Goal: Task Accomplishment & Management: Manage account settings

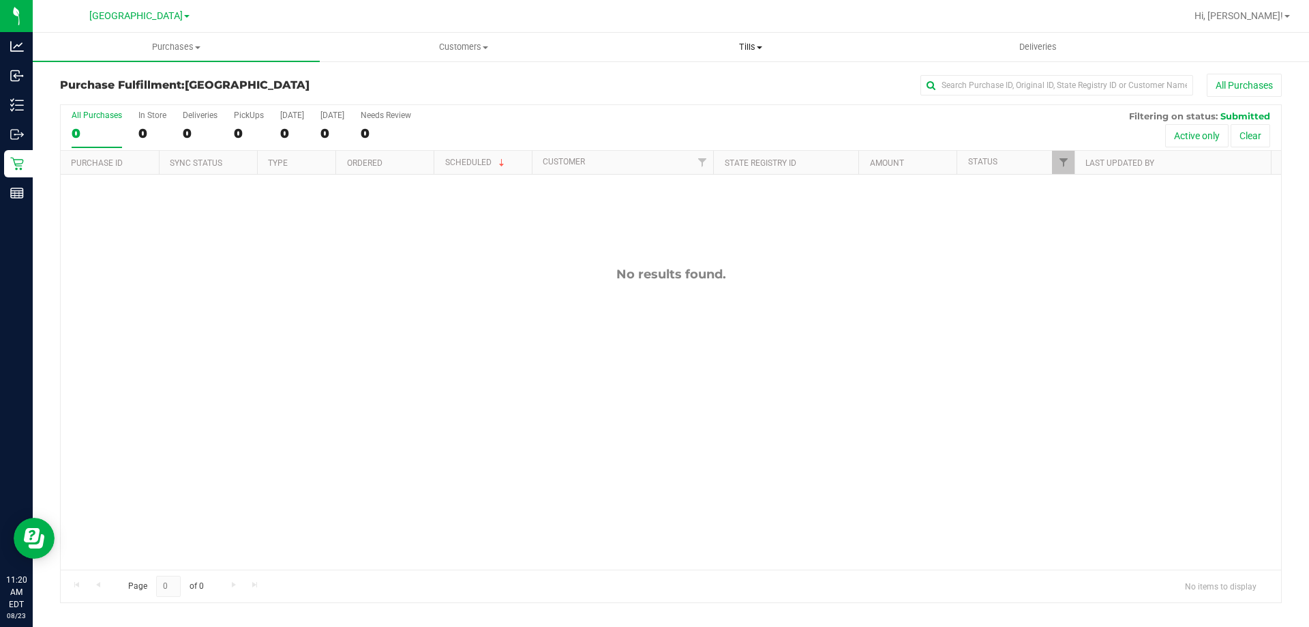
click at [753, 53] on uib-tab-heading "Tills Manage tills Reconcile e-payments" at bounding box center [751, 46] width 286 height 27
click at [732, 77] on li "Manage tills" at bounding box center [750, 82] width 287 height 16
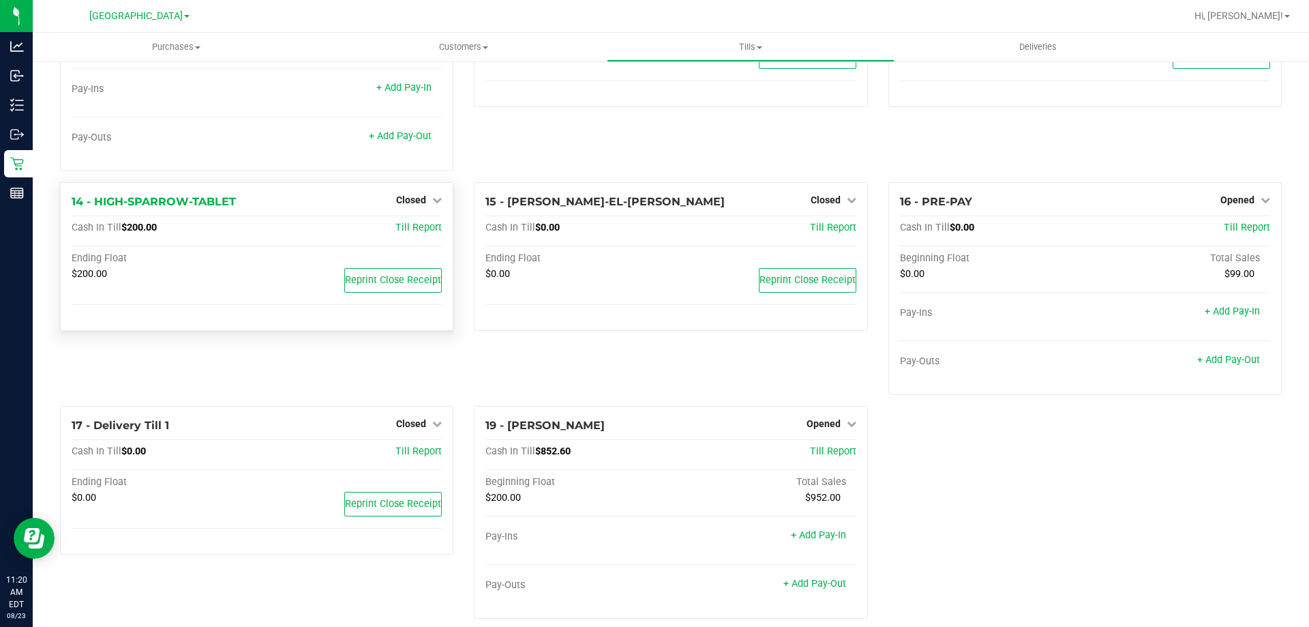
scroll to position [742, 0]
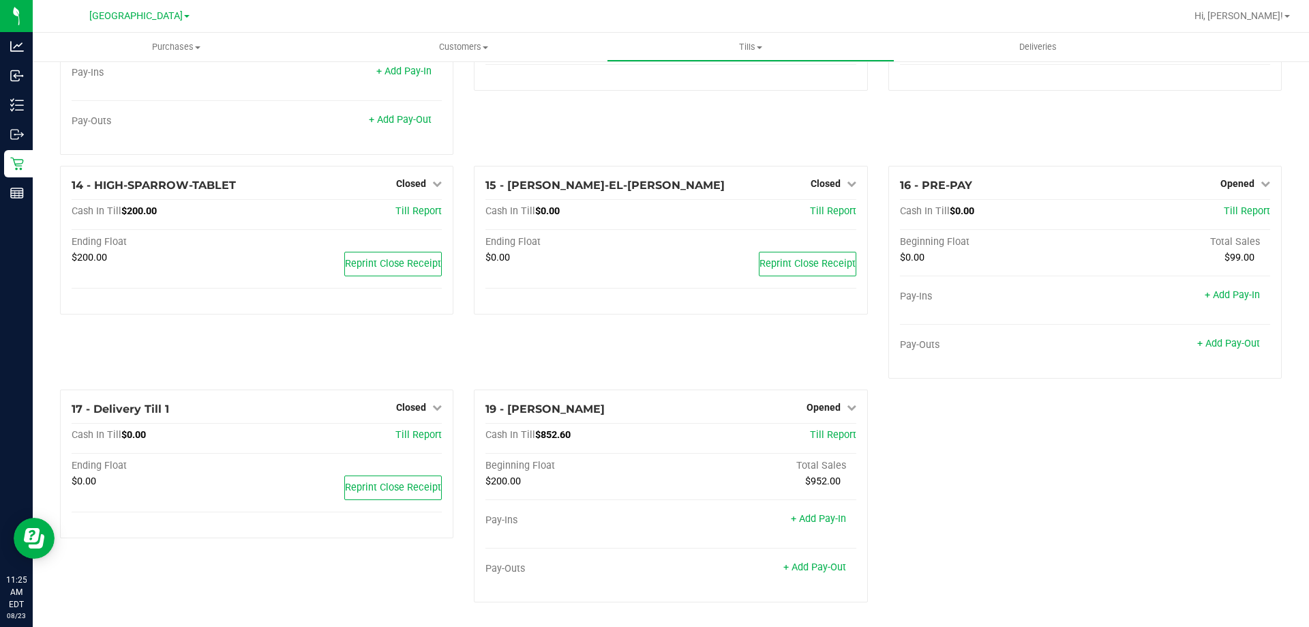
click at [615, 130] on div "12 - COL-LITTLETON Closed Open Till Cash In Till $0.00 Till Report Ending Float…" at bounding box center [671, 54] width 414 height 224
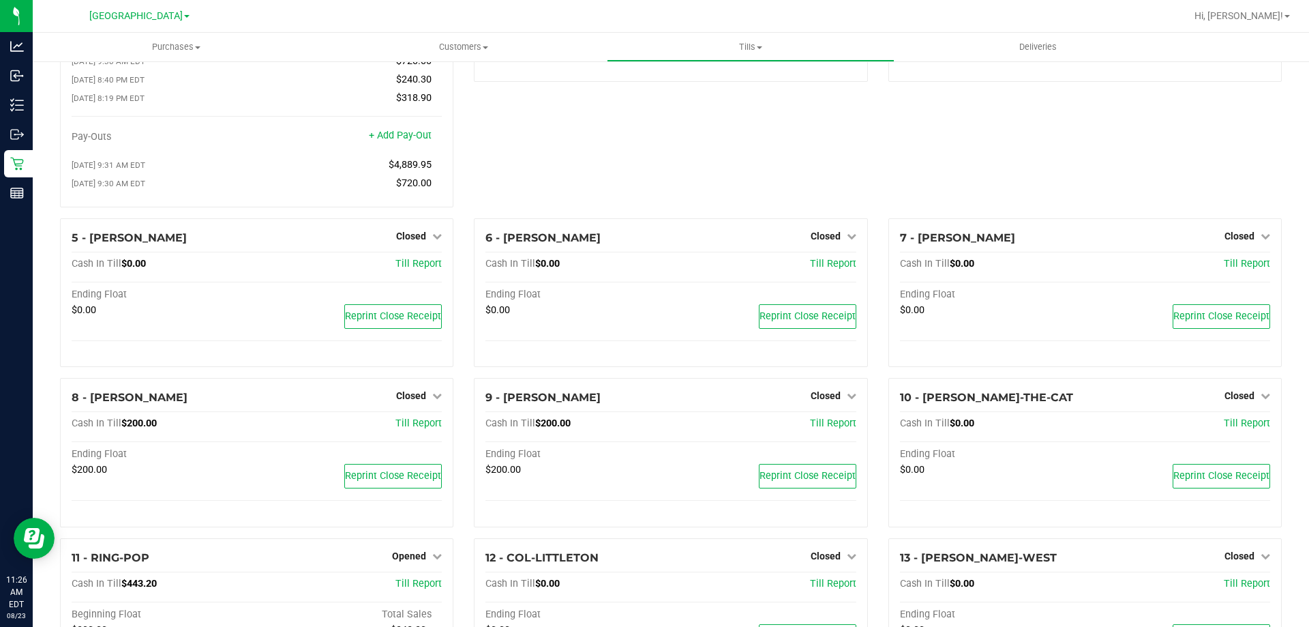
scroll to position [0, 0]
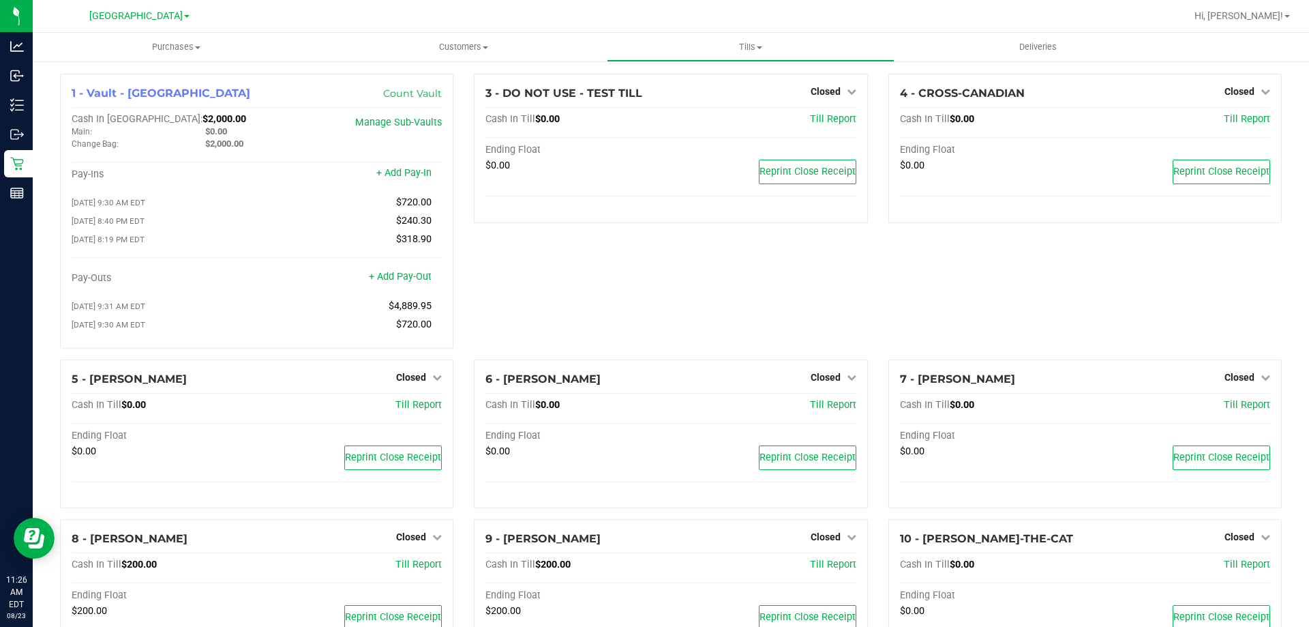
click at [878, 275] on div "4 - CROSS-CANADIAN Closed Open Till Cash In Till $0.00 Till Report Ending Float…" at bounding box center [1085, 217] width 414 height 286
click at [713, 291] on div "3 - DO NOT USE - TEST TILL Closed Open Till Cash In Till $0.00 Till Report Endi…" at bounding box center [671, 217] width 414 height 286
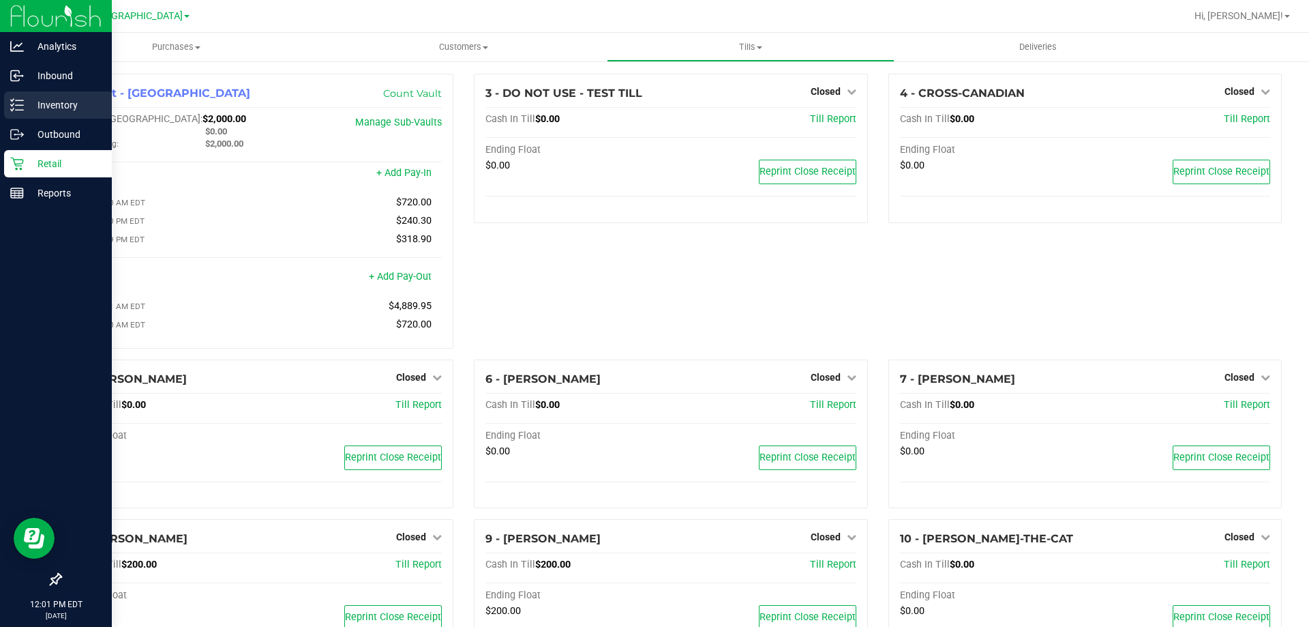
click at [55, 106] on p "Inventory" at bounding box center [65, 105] width 82 height 16
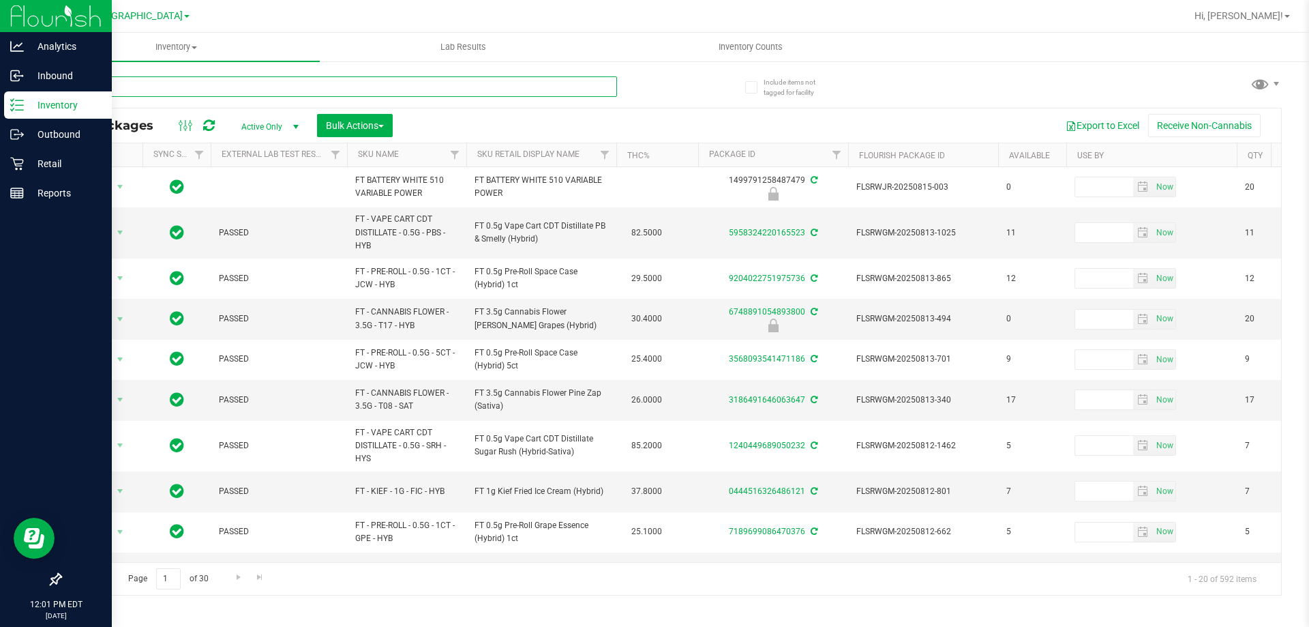
click at [256, 86] on input "text" at bounding box center [338, 86] width 557 height 20
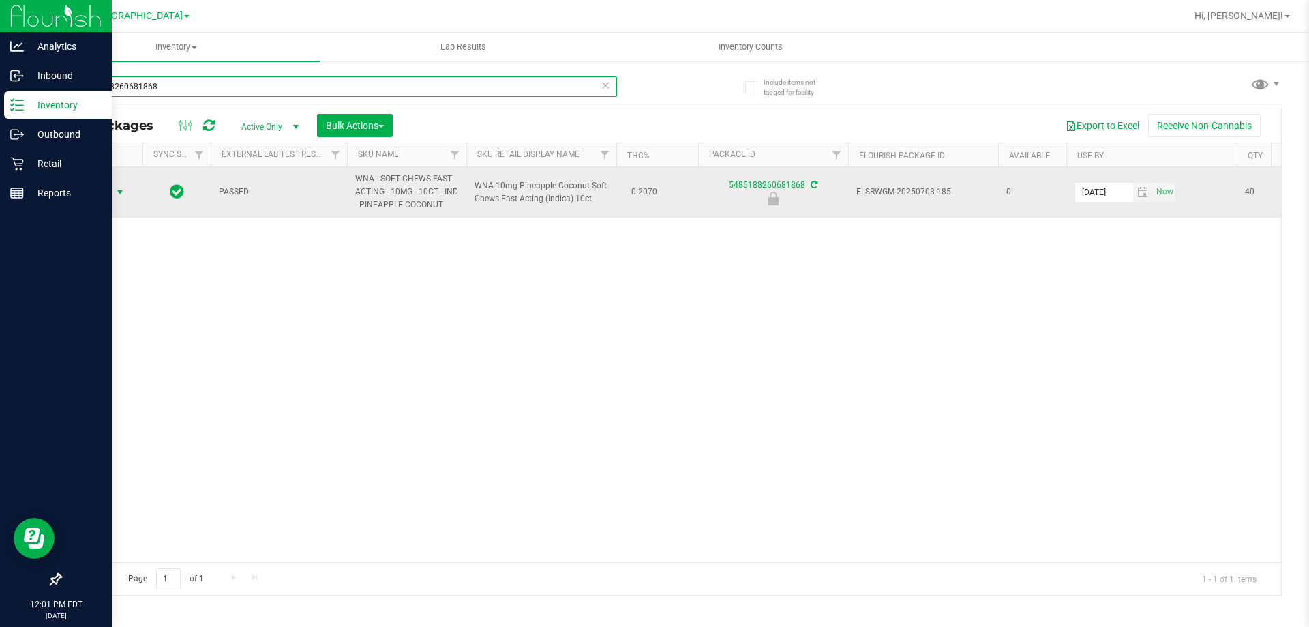
type input "5485188260681868"
click at [110, 201] on span "Action" at bounding box center [92, 192] width 37 height 19
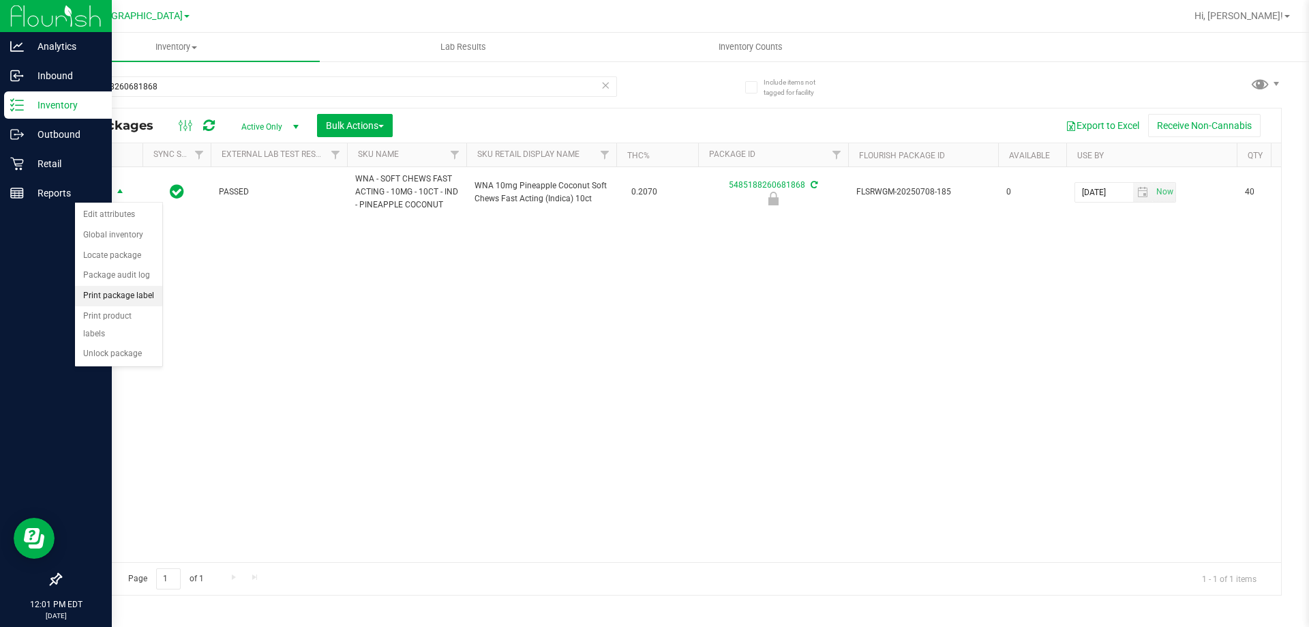
click at [136, 305] on li "Print package label" at bounding box center [118, 296] width 87 height 20
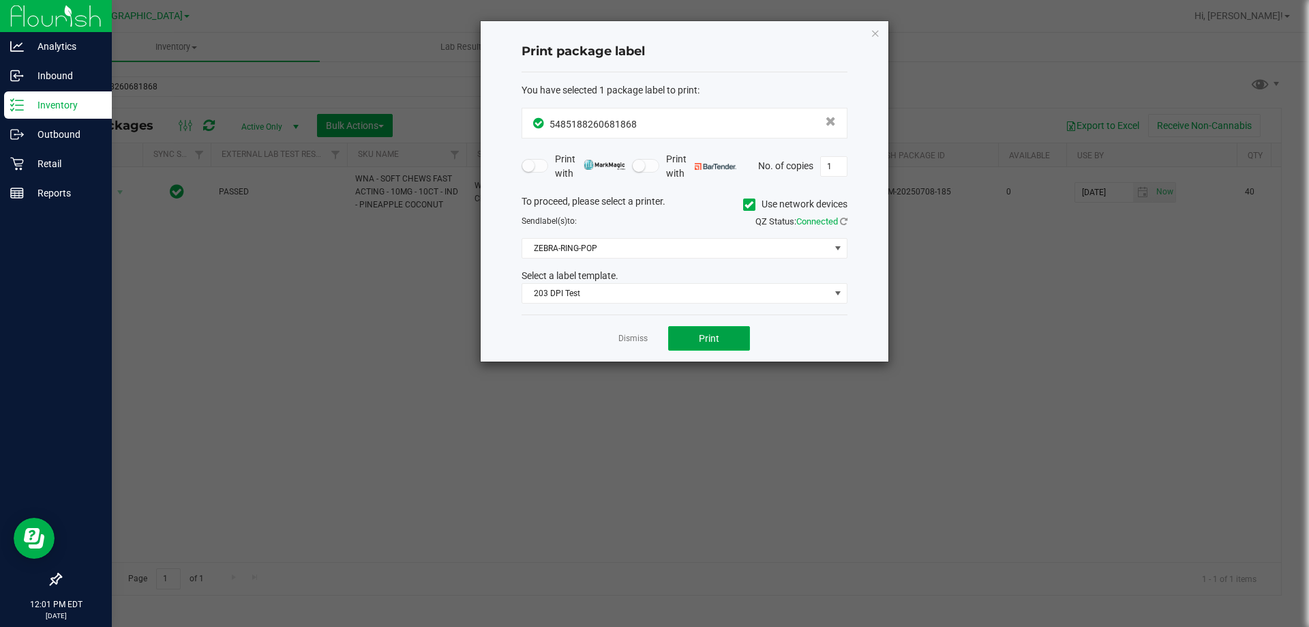
click at [715, 342] on span "Print" at bounding box center [709, 338] width 20 height 11
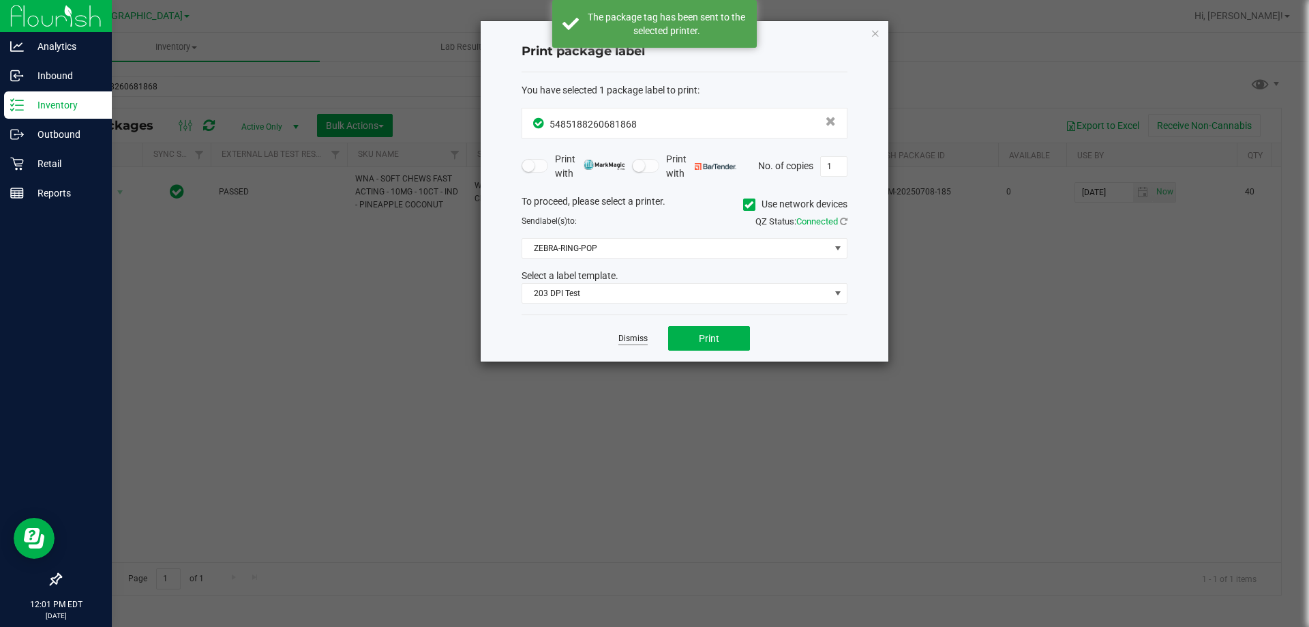
click at [640, 342] on link "Dismiss" at bounding box center [632, 339] width 29 height 12
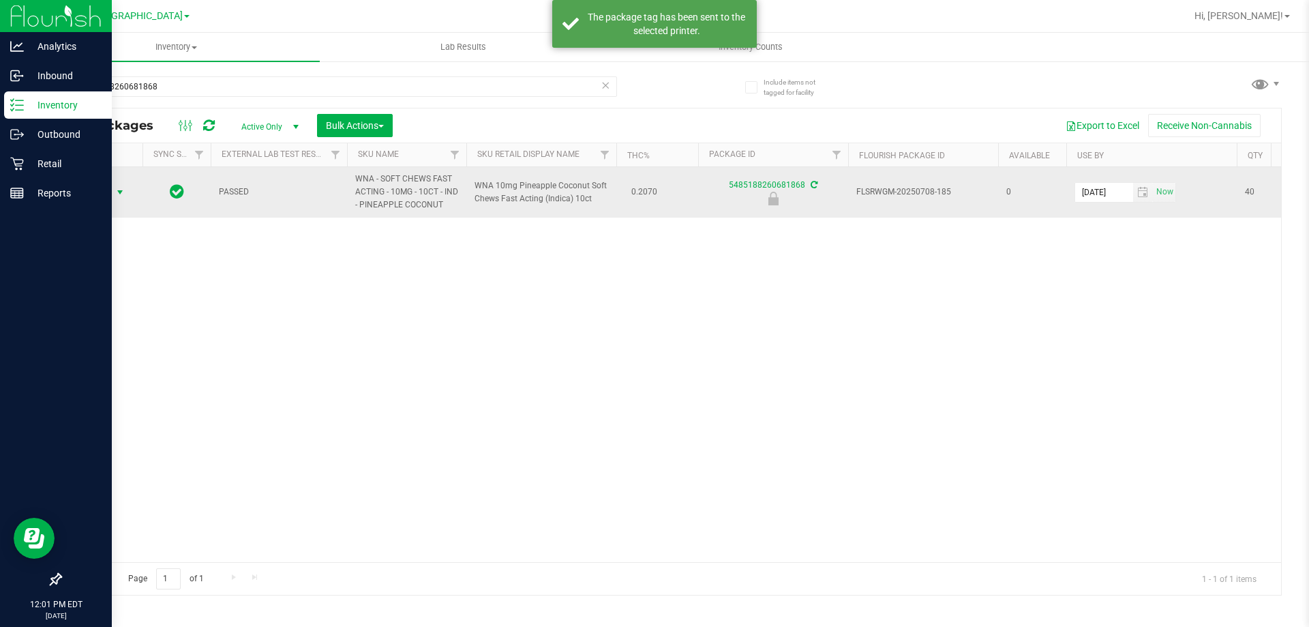
click at [89, 191] on span "Action" at bounding box center [92, 192] width 37 height 19
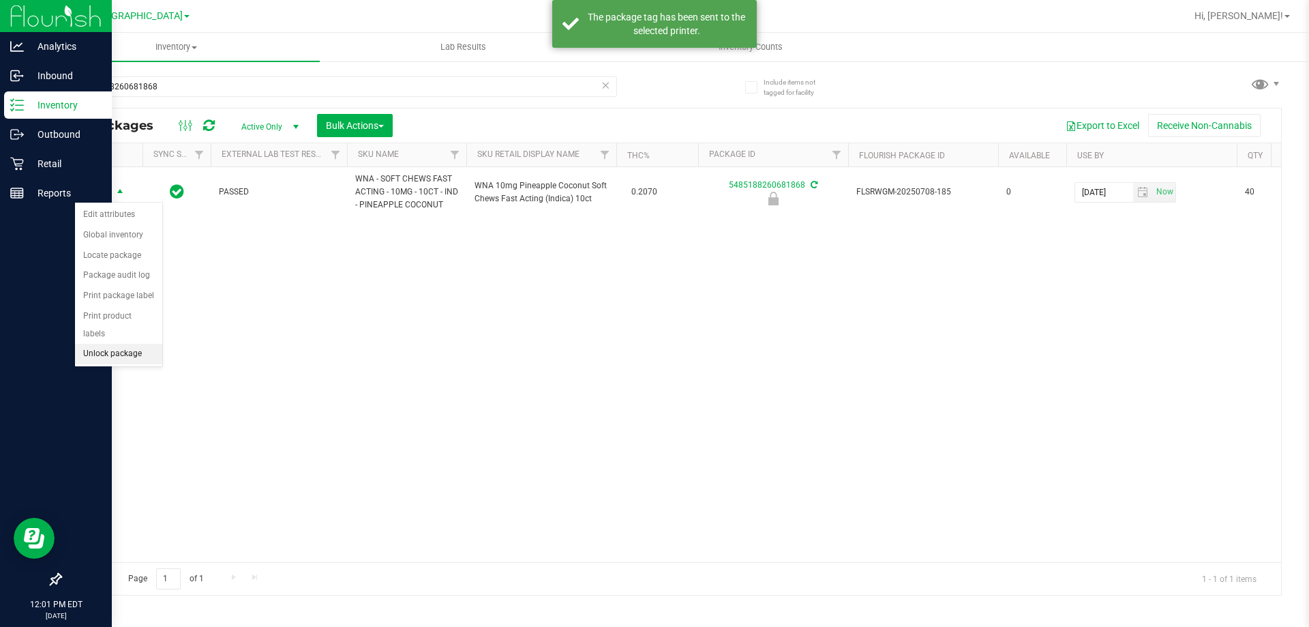
click at [135, 344] on li "Unlock package" at bounding box center [118, 354] width 87 height 20
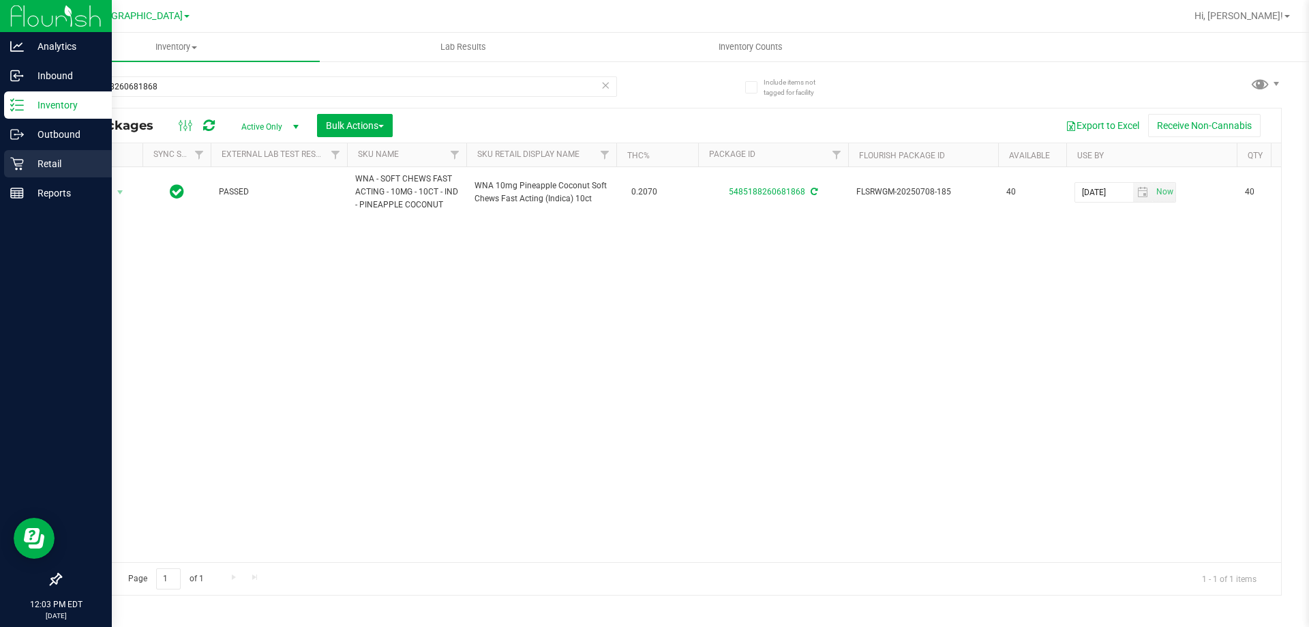
click at [8, 166] on div "Retail" at bounding box center [58, 163] width 108 height 27
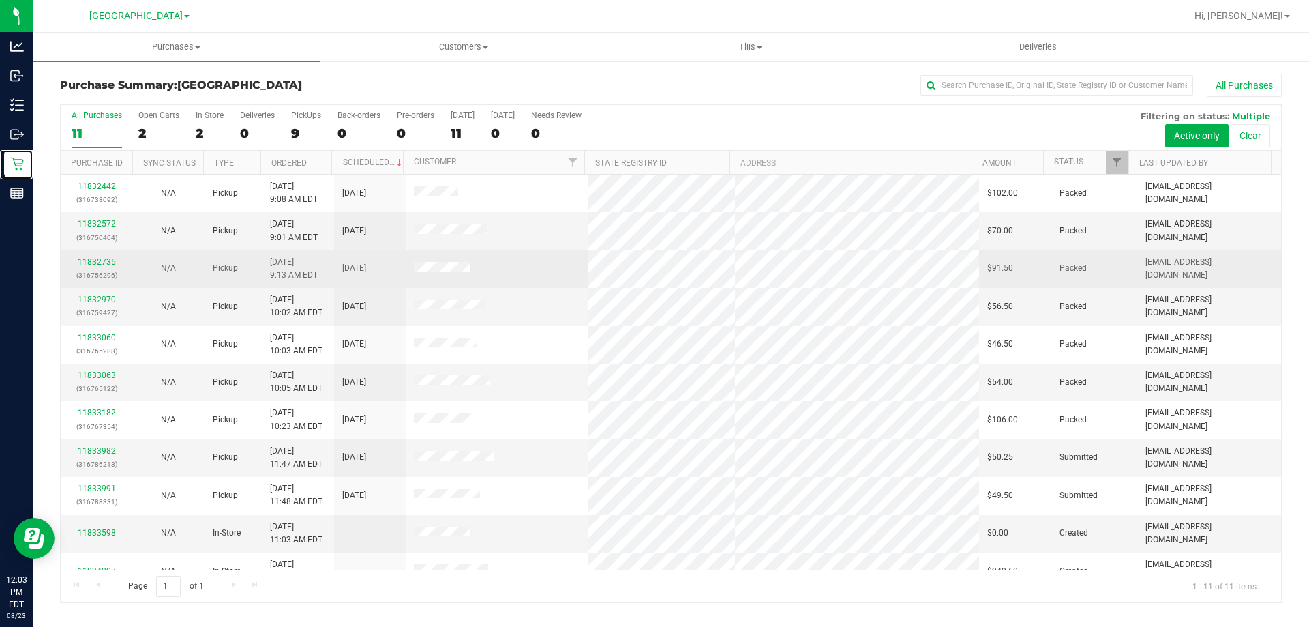
scroll to position [20, 0]
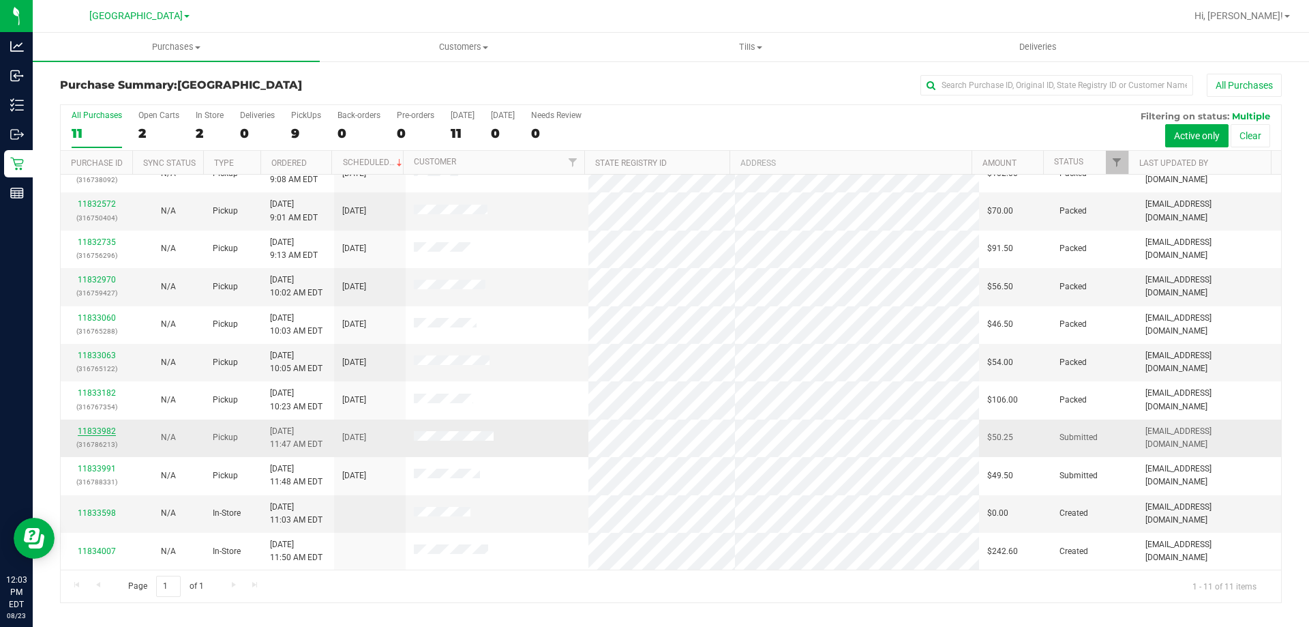
click at [106, 432] on link "11833982" at bounding box center [97, 431] width 38 height 10
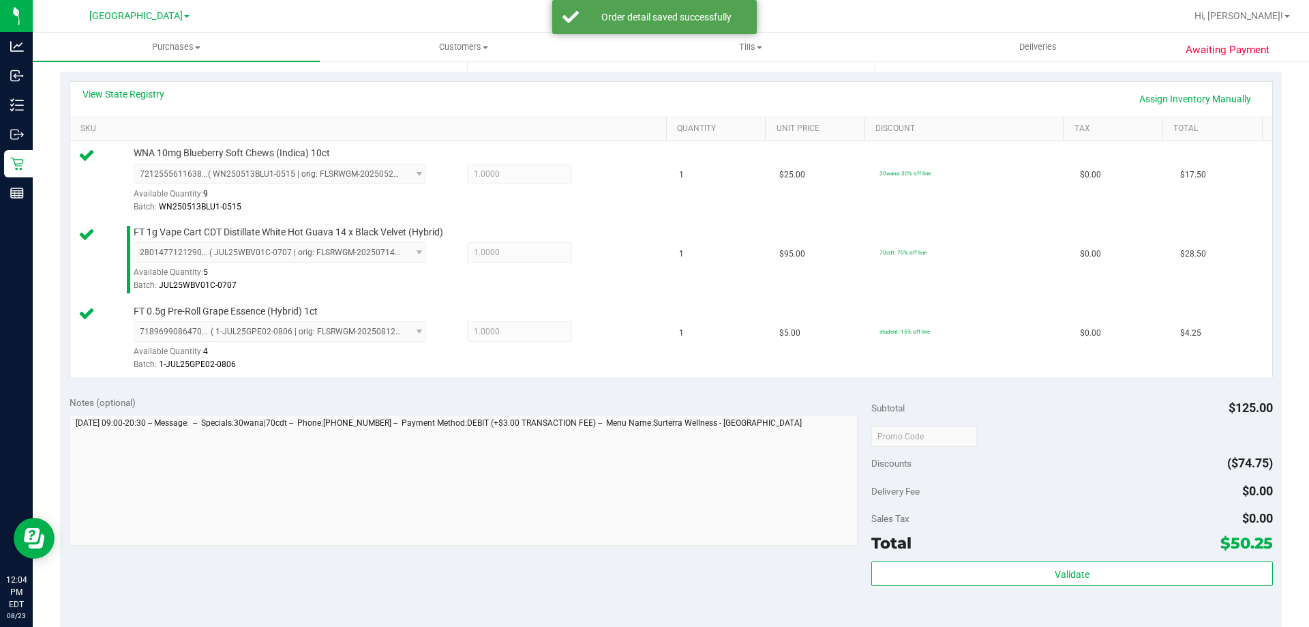
scroll to position [477, 0]
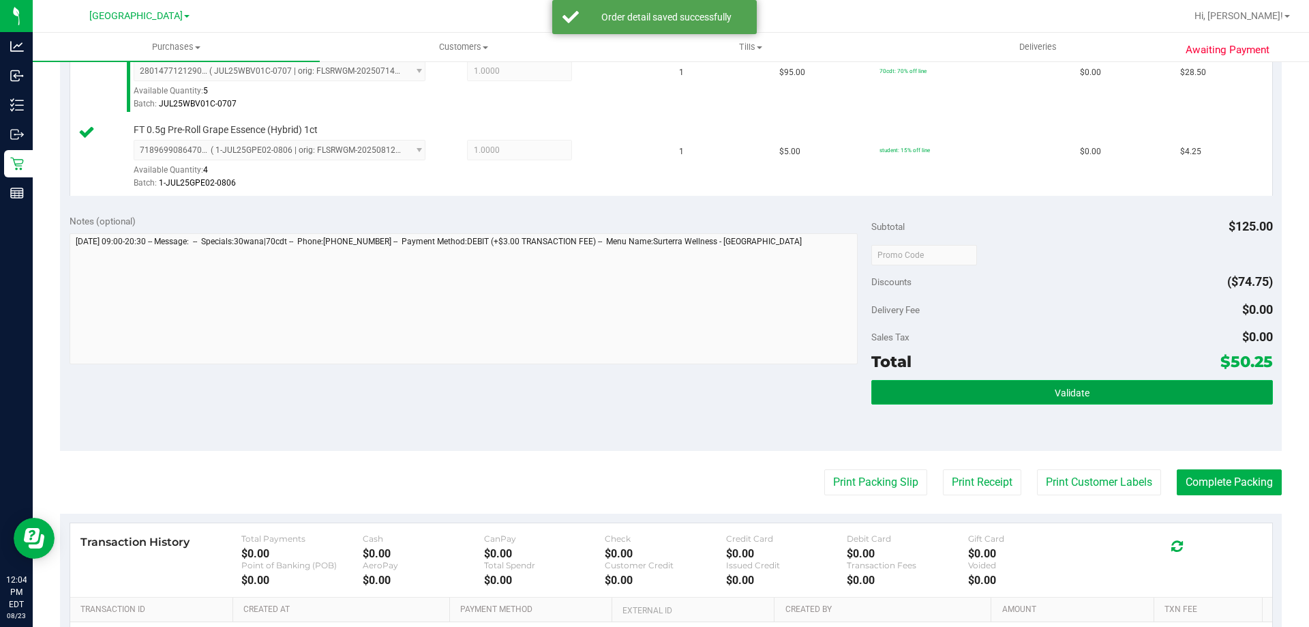
click at [1064, 398] on span "Validate" at bounding box center [1072, 392] width 35 height 11
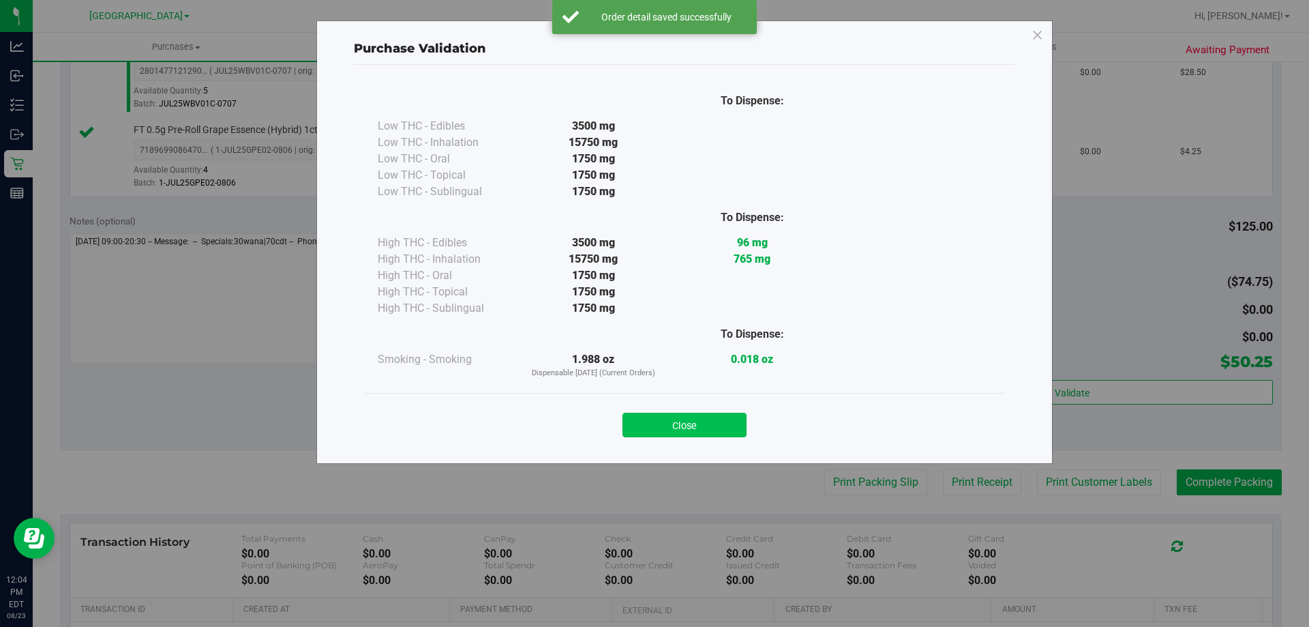
click at [674, 428] on button "Close" at bounding box center [685, 425] width 124 height 25
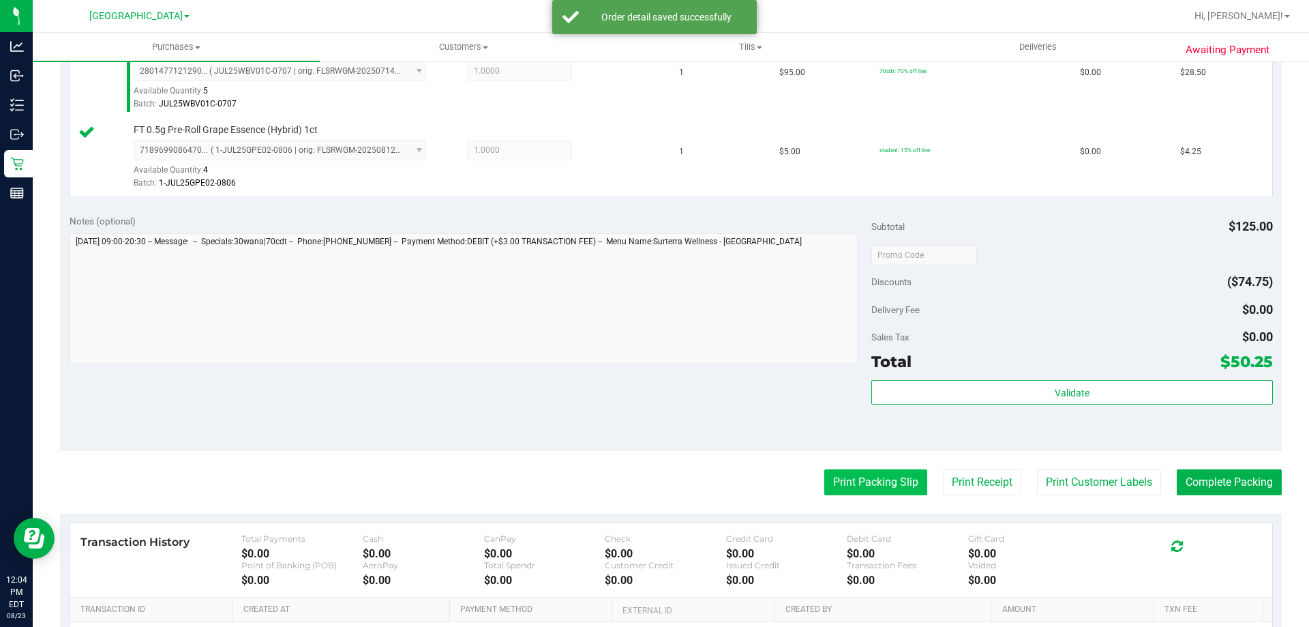
click at [855, 478] on button "Print Packing Slip" at bounding box center [875, 482] width 103 height 26
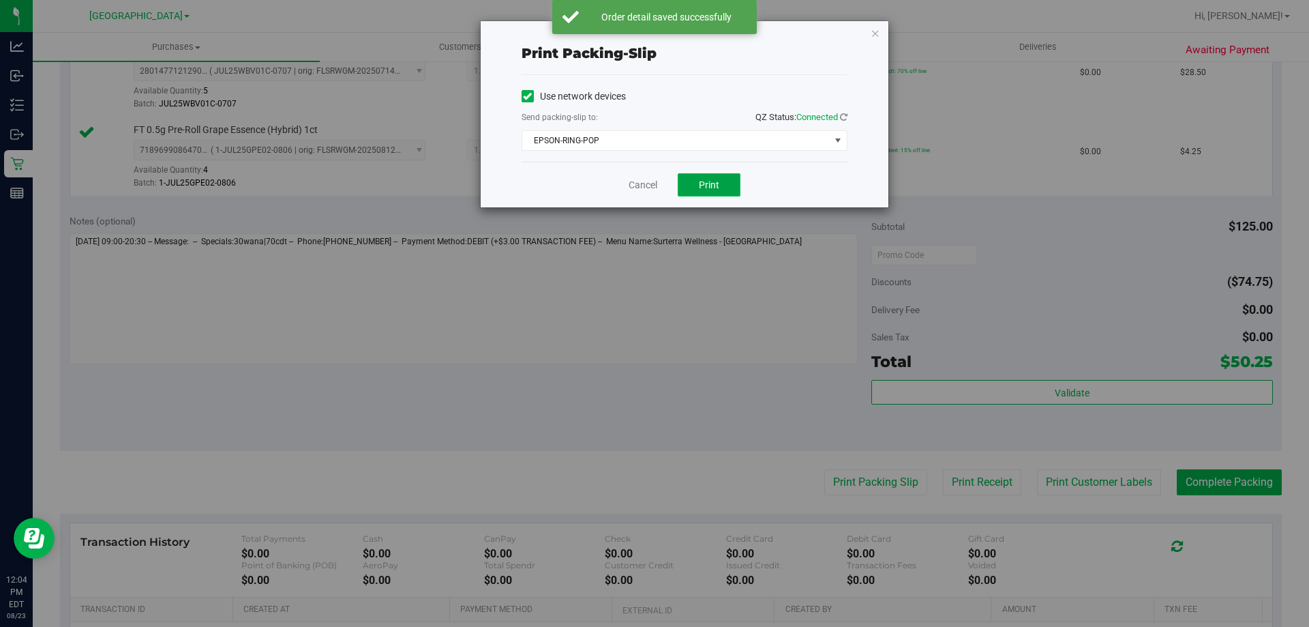
click at [708, 183] on span "Print" at bounding box center [709, 184] width 20 height 11
click at [629, 185] on link "Cancel" at bounding box center [643, 185] width 29 height 14
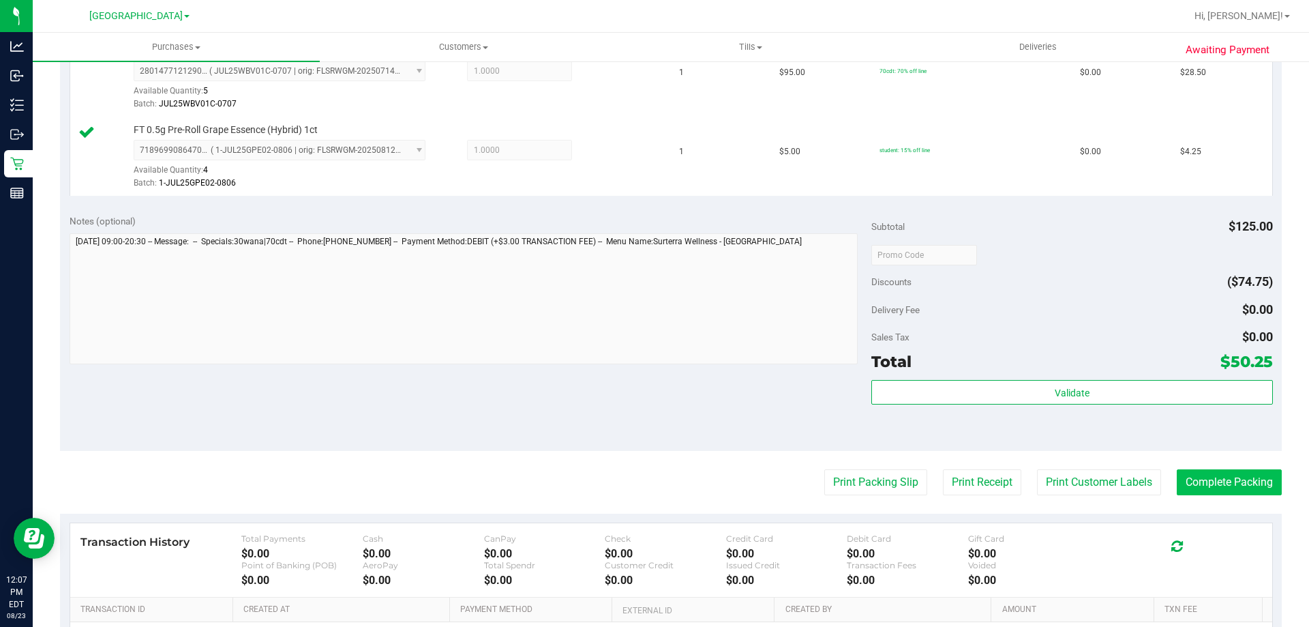
click at [1216, 487] on button "Complete Packing" at bounding box center [1229, 482] width 105 height 26
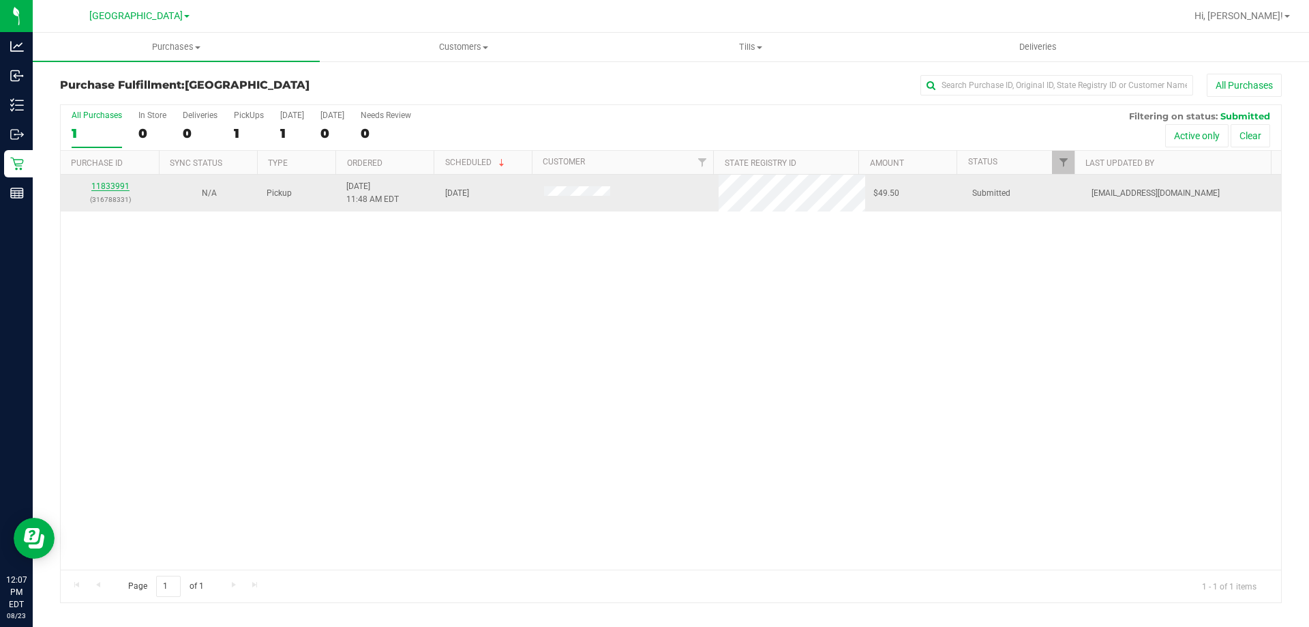
click at [118, 185] on link "11833991" at bounding box center [110, 186] width 38 height 10
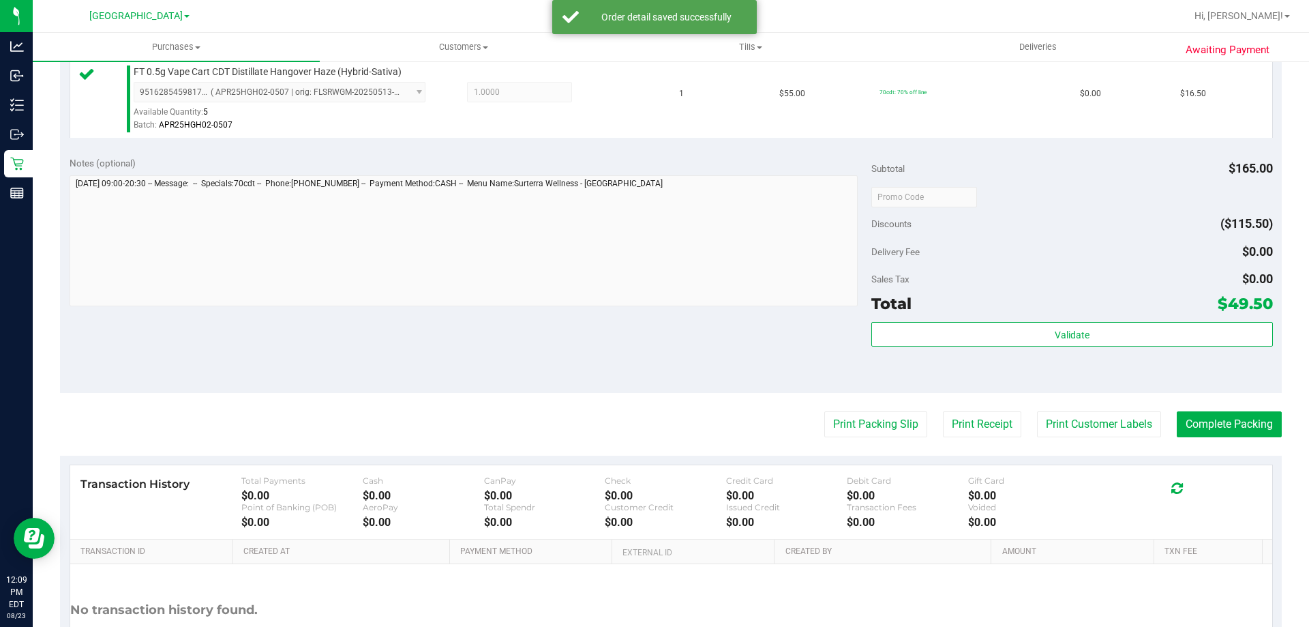
scroll to position [646, 0]
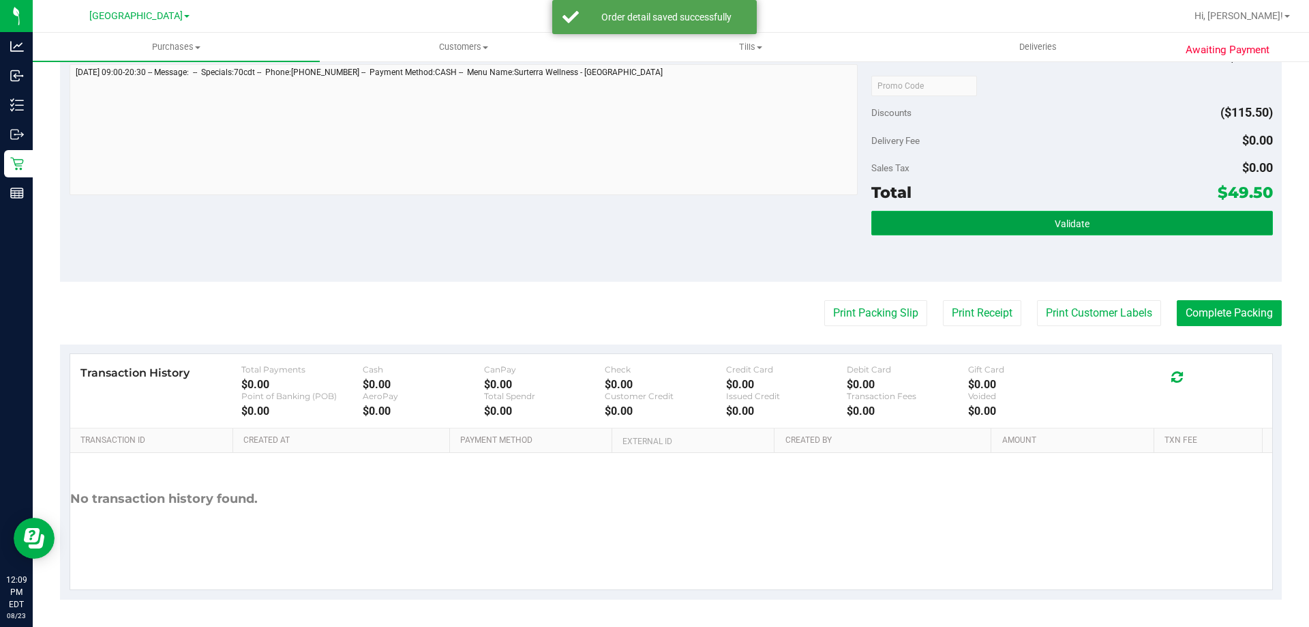
click at [1066, 228] on span "Validate" at bounding box center [1072, 223] width 35 height 11
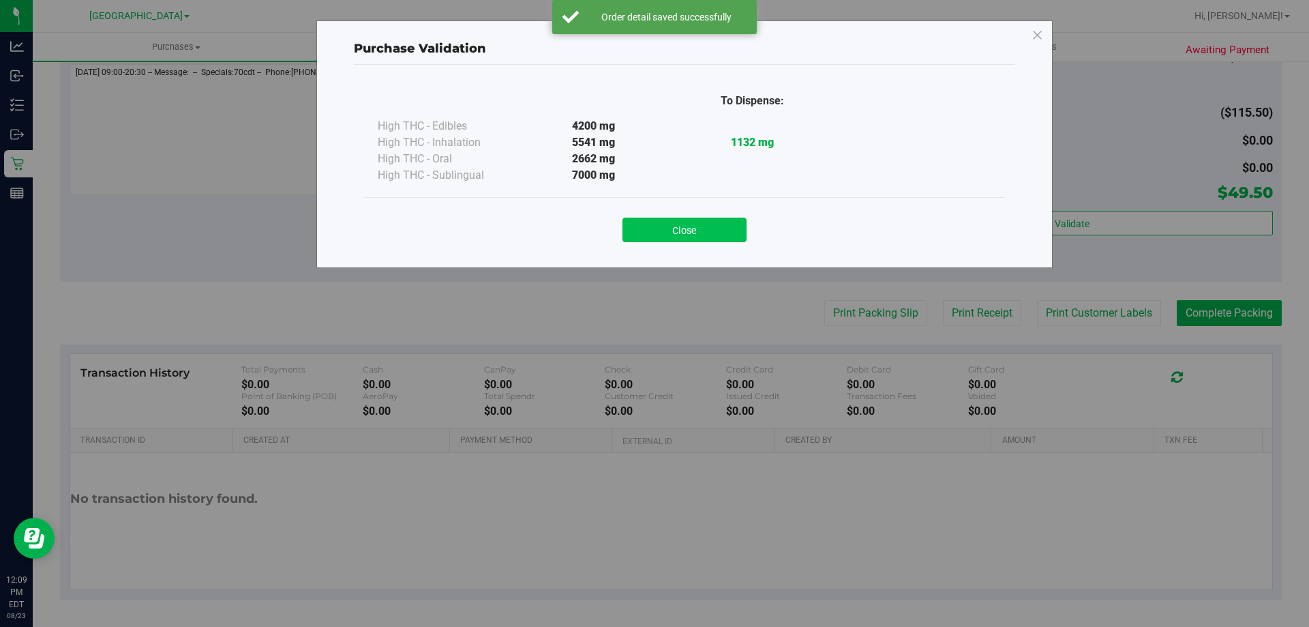
click at [646, 239] on button "Close" at bounding box center [685, 230] width 124 height 25
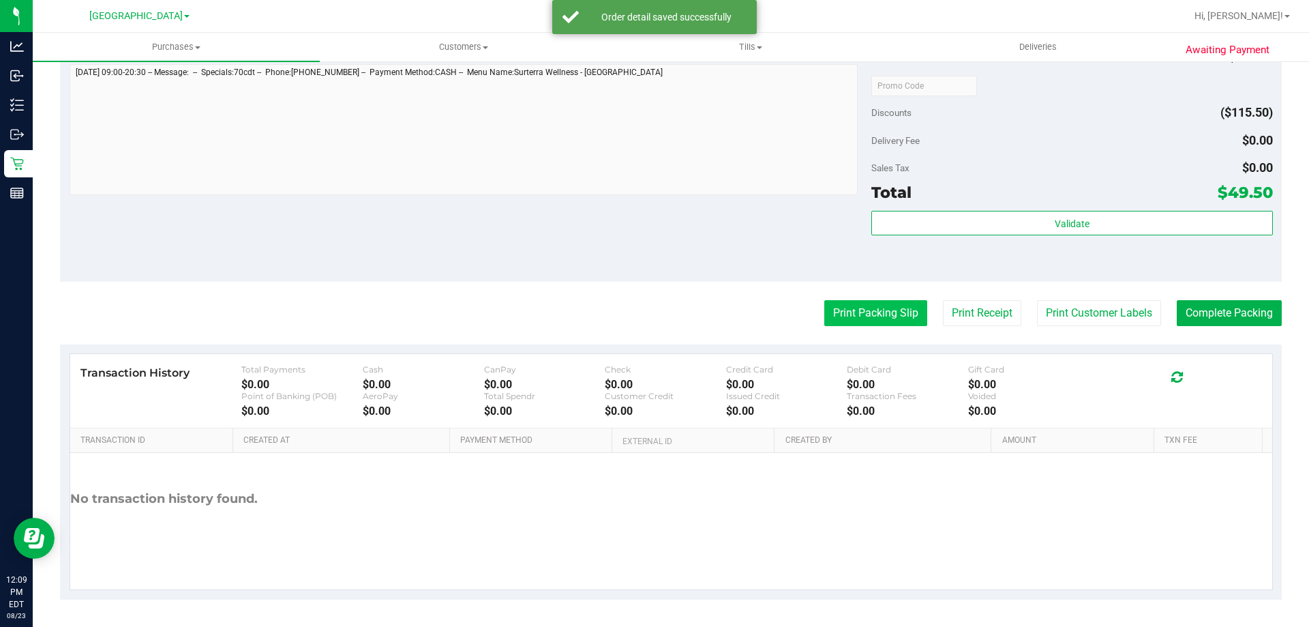
click at [908, 312] on button "Print Packing Slip" at bounding box center [875, 313] width 103 height 26
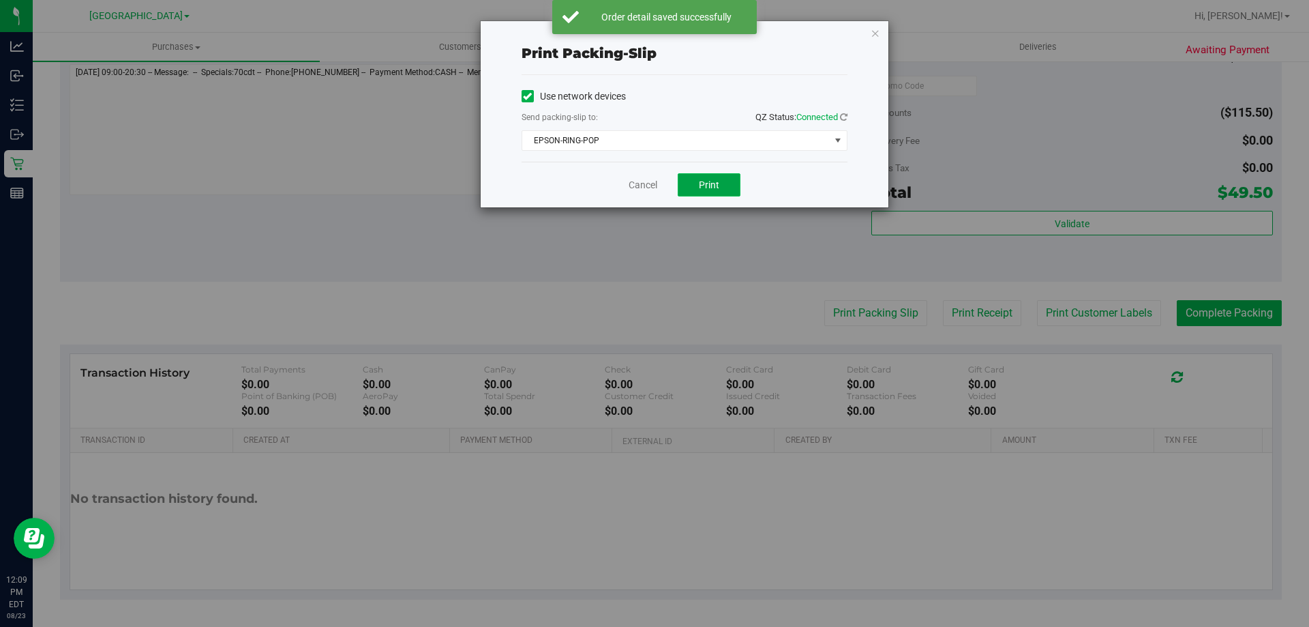
click at [717, 185] on span "Print" at bounding box center [709, 184] width 20 height 11
click at [626, 183] on div "Cancel Print" at bounding box center [685, 185] width 326 height 46
click at [630, 184] on link "Cancel" at bounding box center [643, 185] width 29 height 14
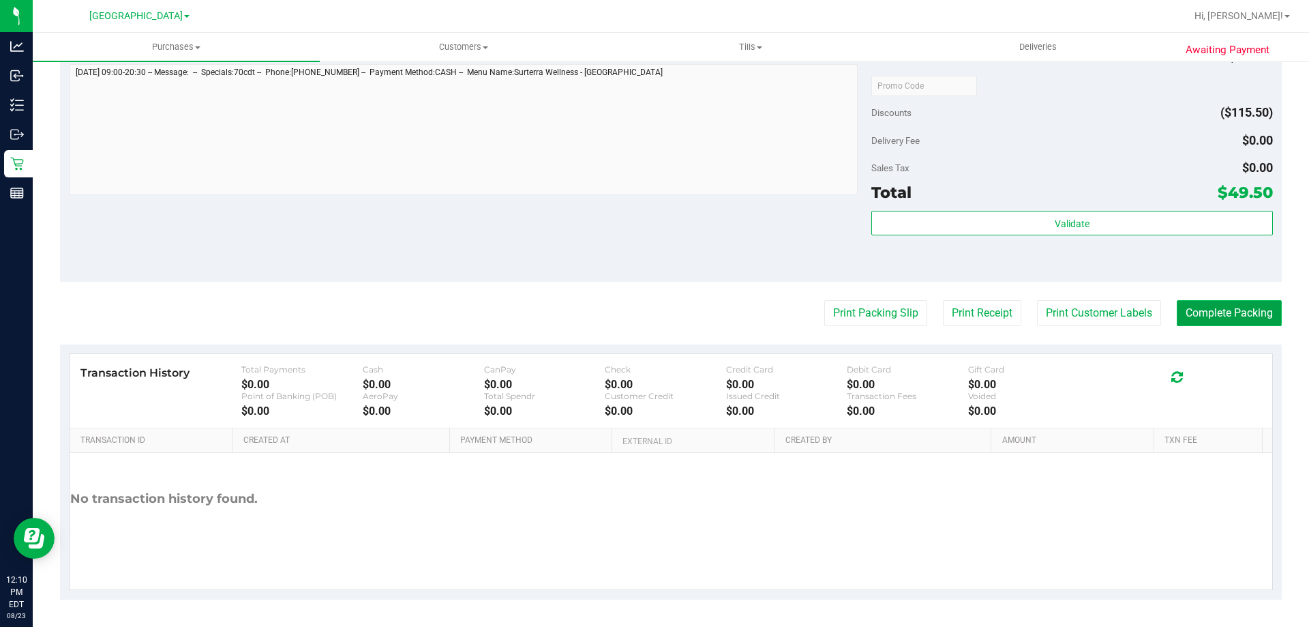
click at [1225, 313] on button "Complete Packing" at bounding box center [1229, 313] width 105 height 26
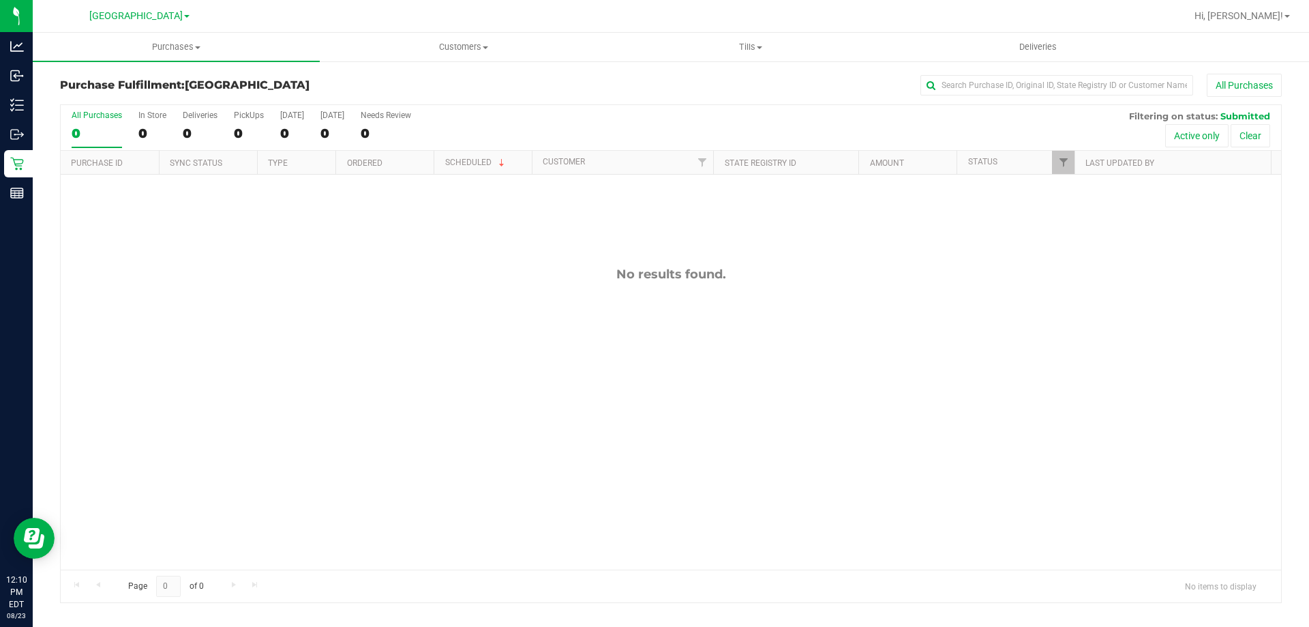
click at [573, 369] on div "No results found." at bounding box center [671, 418] width 1221 height 487
click at [434, 76] on div "Purchase Fulfillment: Orange Park WC All Purchases" at bounding box center [671, 89] width 1222 height 30
click at [750, 49] on span "Tills" at bounding box center [751, 47] width 286 height 12
click at [749, 80] on li "Manage tills" at bounding box center [750, 82] width 287 height 16
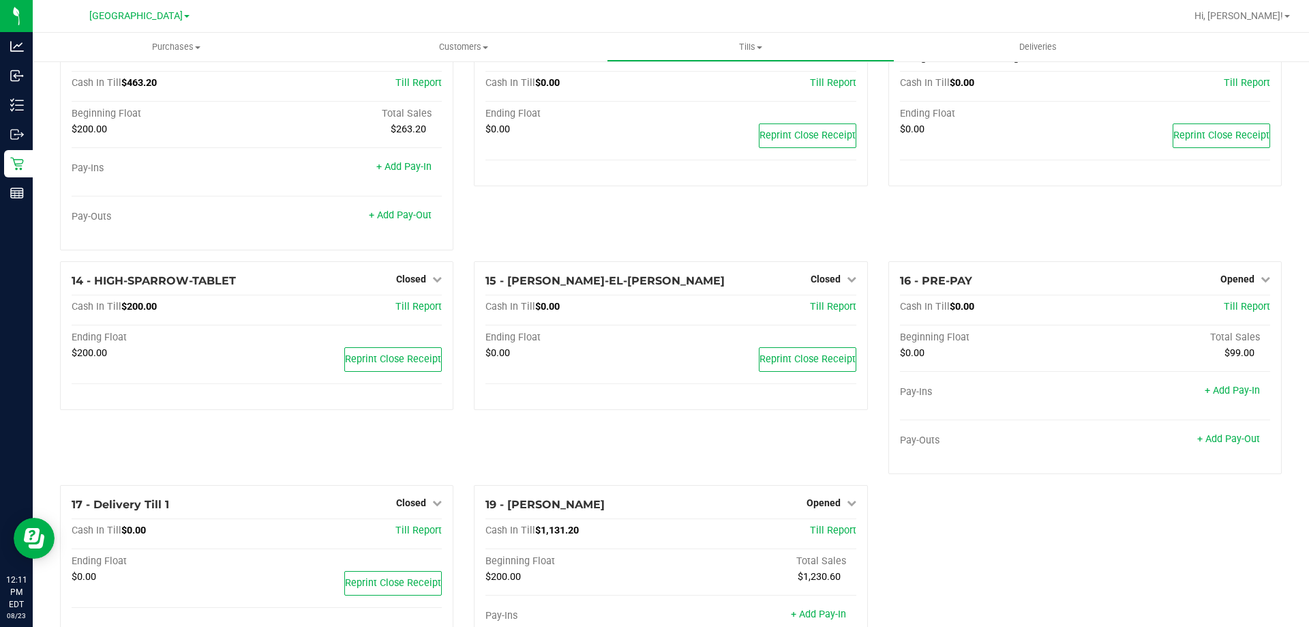
scroll to position [742, 0]
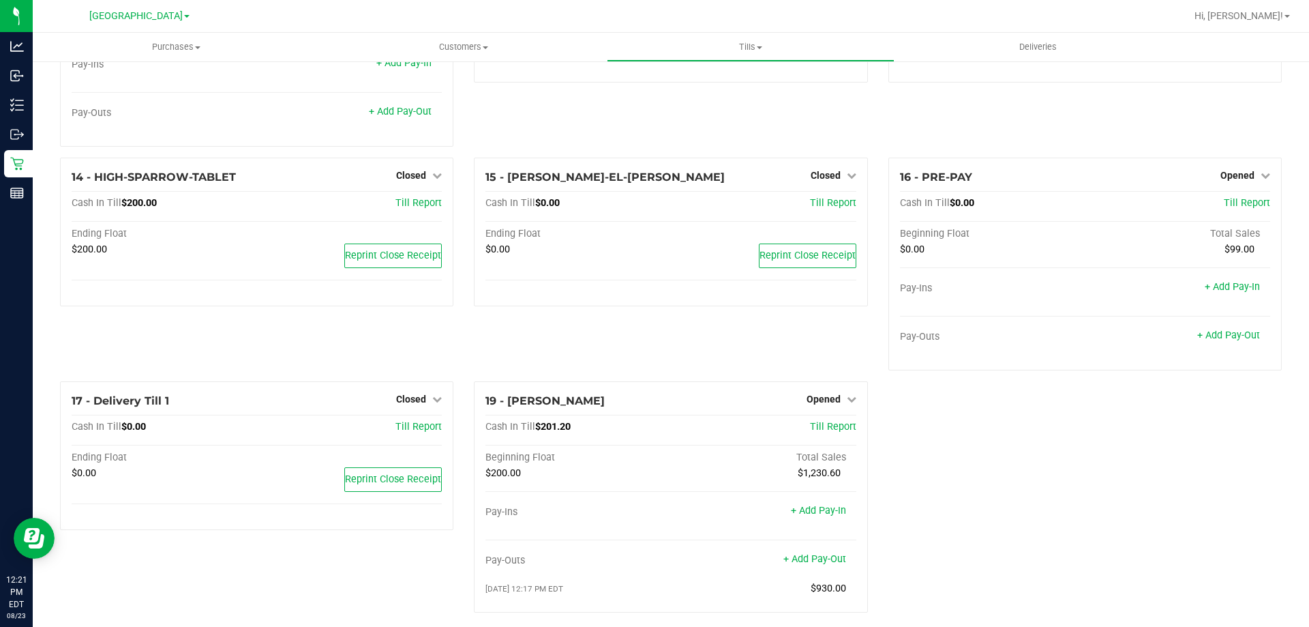
scroll to position [761, 0]
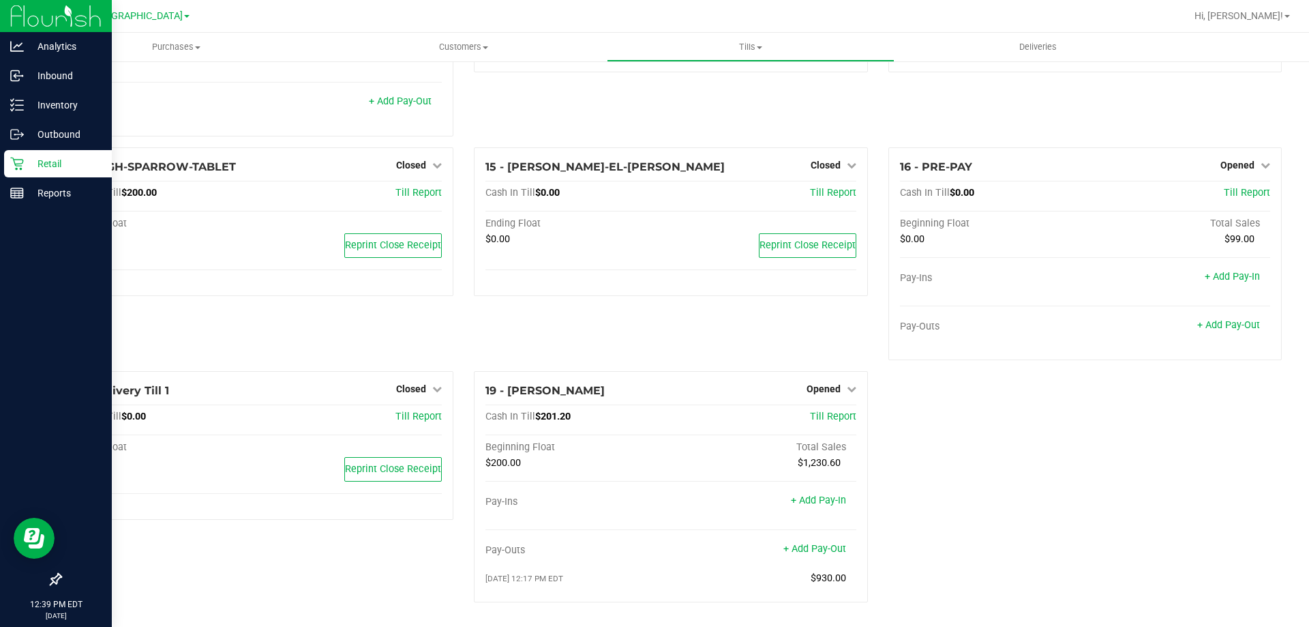
click at [23, 159] on icon at bounding box center [17, 164] width 14 height 14
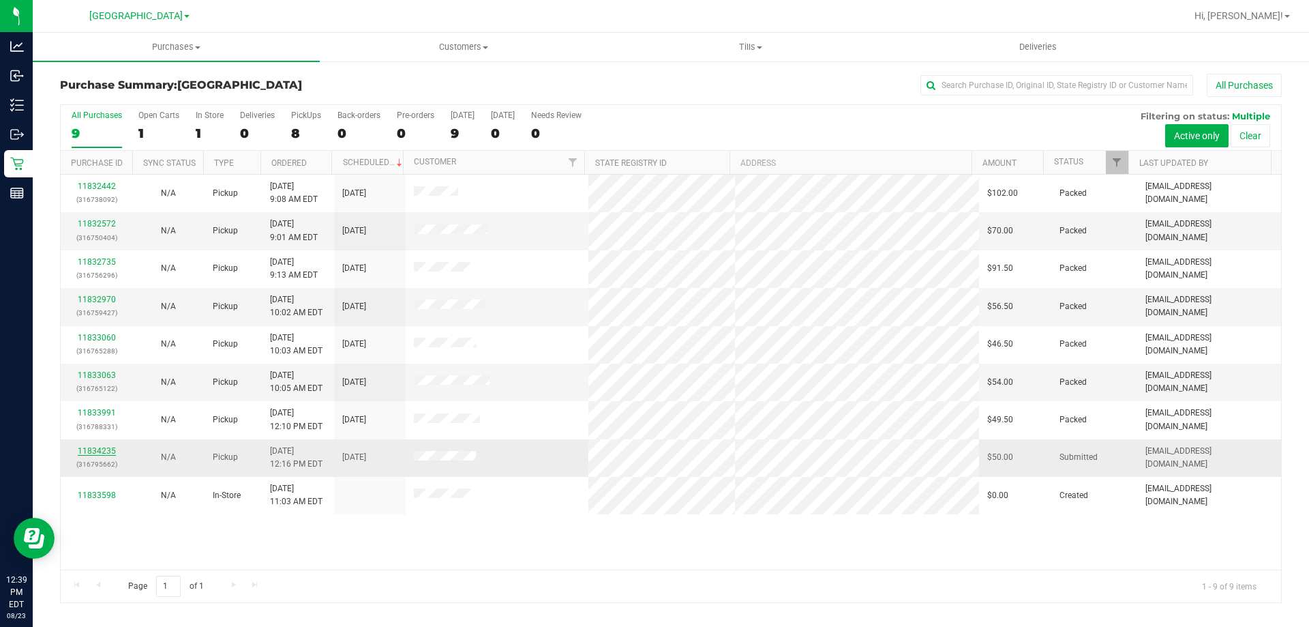
click at [105, 450] on link "11834235" at bounding box center [97, 451] width 38 height 10
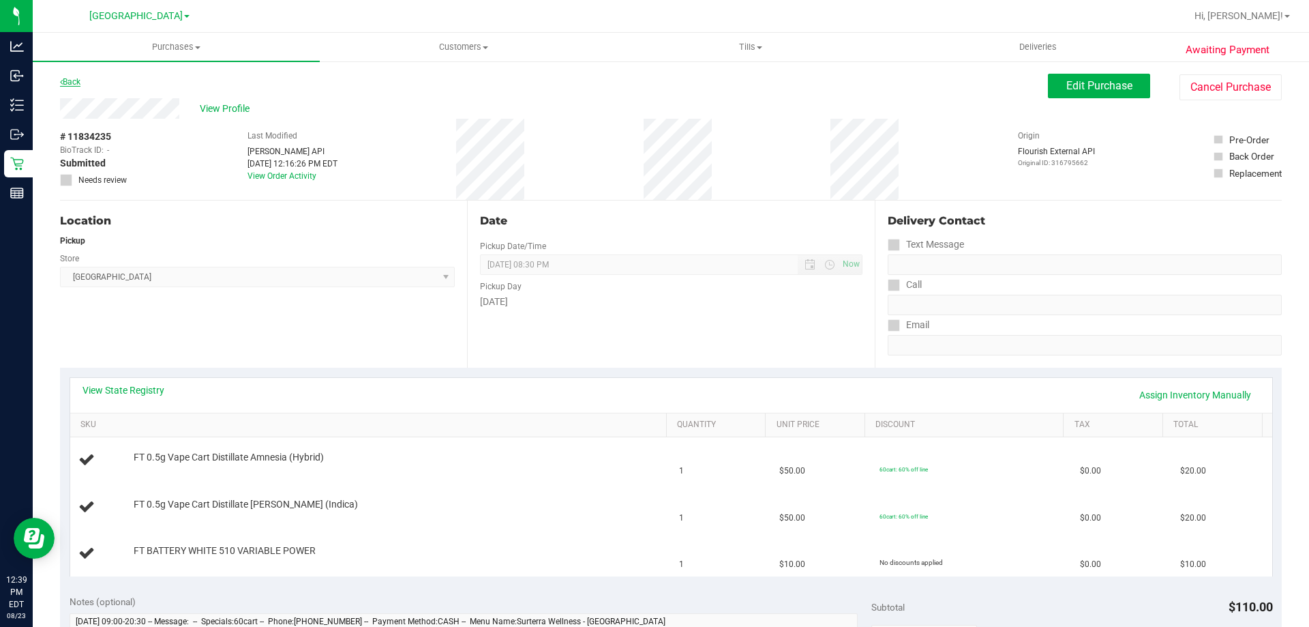
click at [75, 79] on link "Back" at bounding box center [70, 82] width 20 height 10
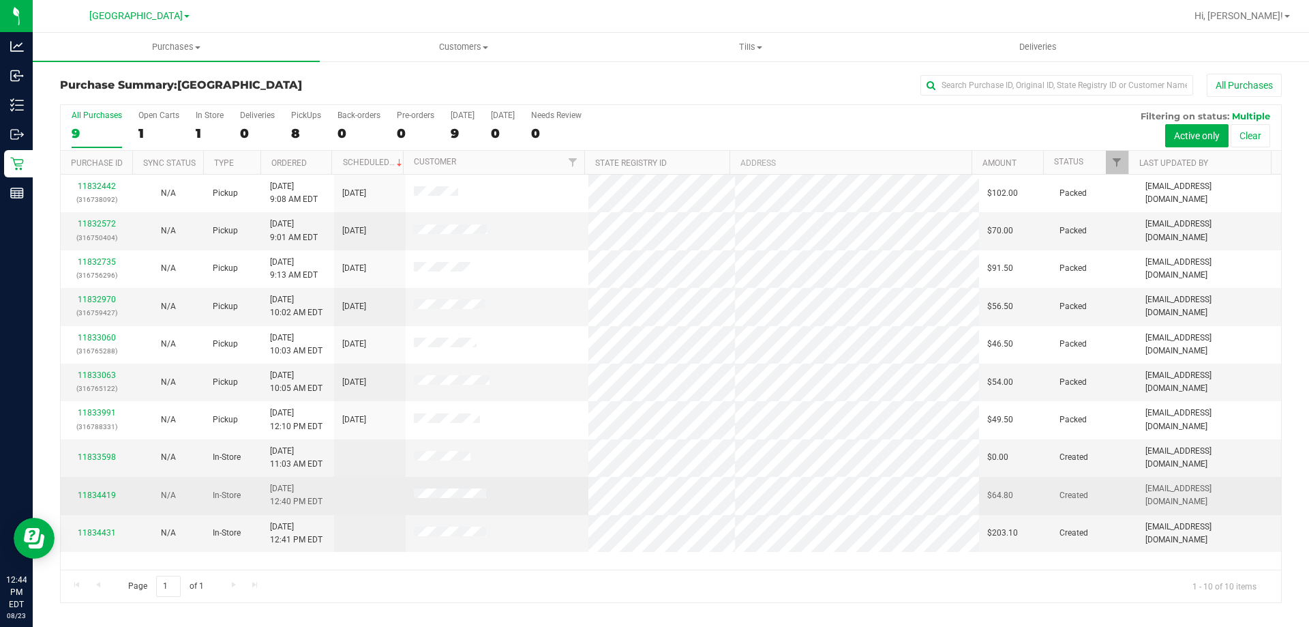
click at [106, 489] on div "11834419" at bounding box center [96, 495] width 55 height 13
click at [106, 494] on link "11834419" at bounding box center [97, 495] width 38 height 10
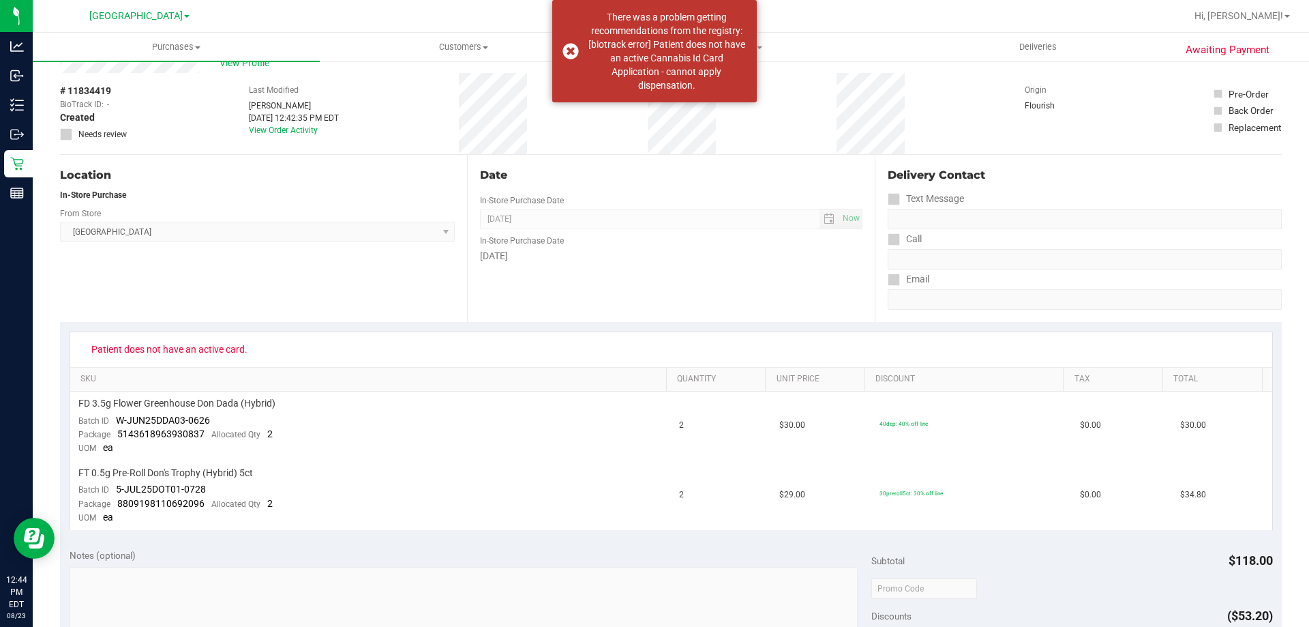
scroll to position [341, 0]
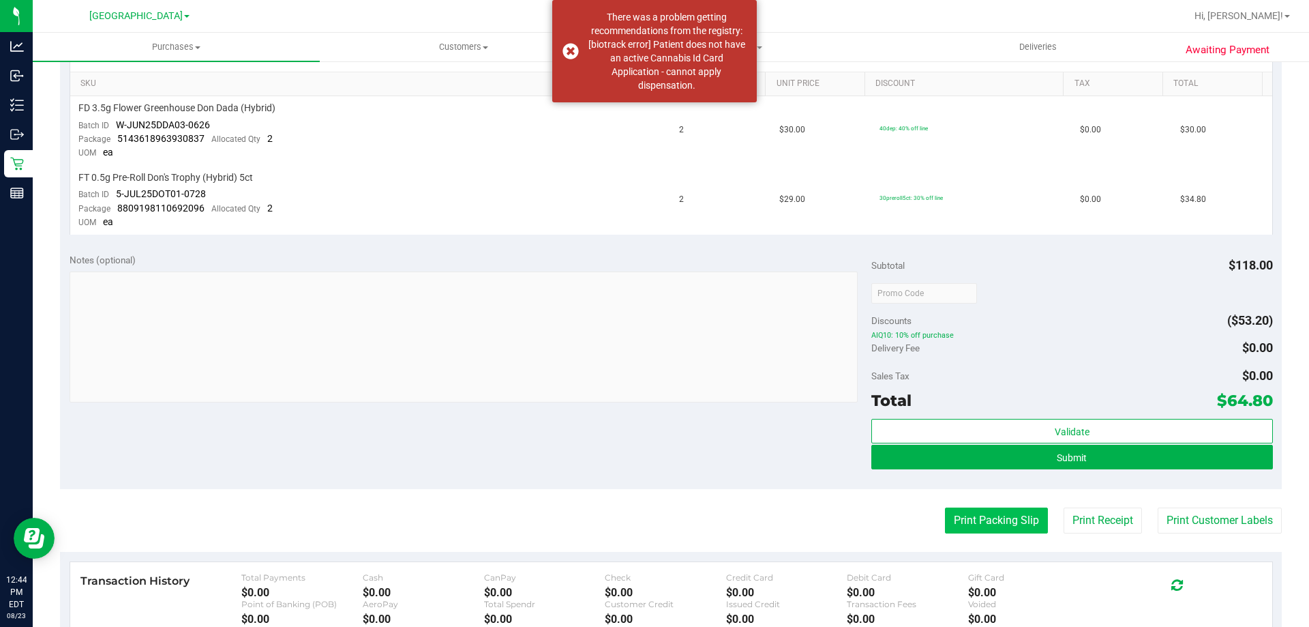
click at [999, 525] on button "Print Packing Slip" at bounding box center [996, 520] width 103 height 26
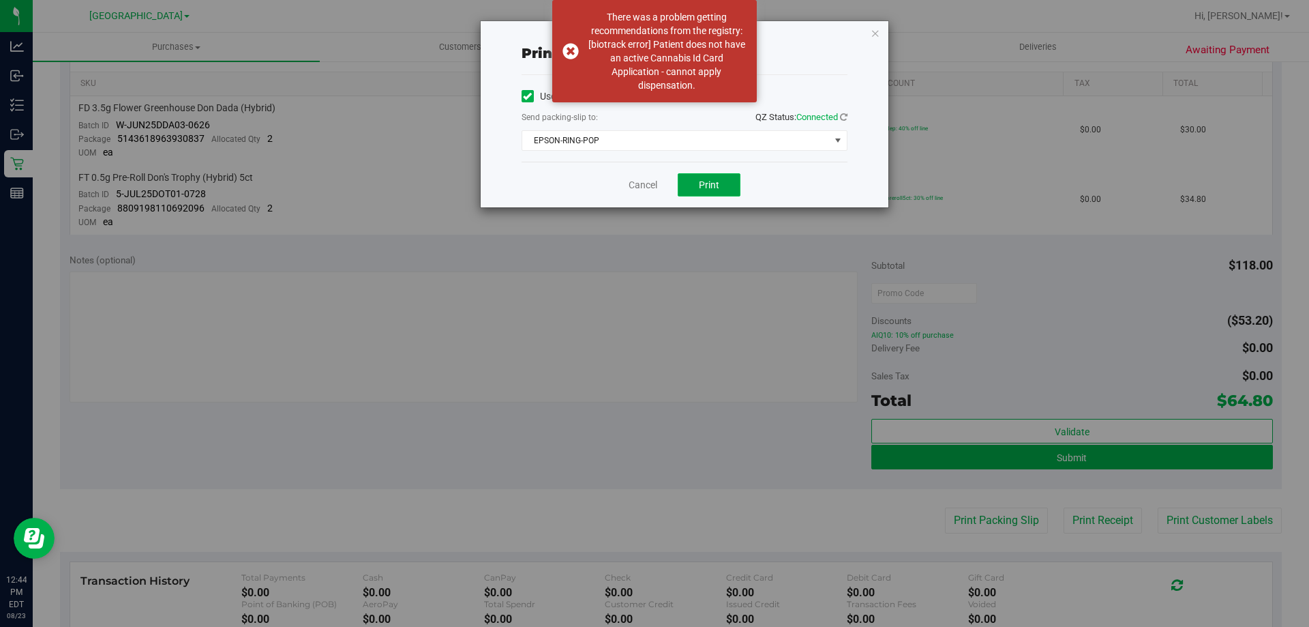
click at [704, 185] on span "Print" at bounding box center [709, 184] width 20 height 11
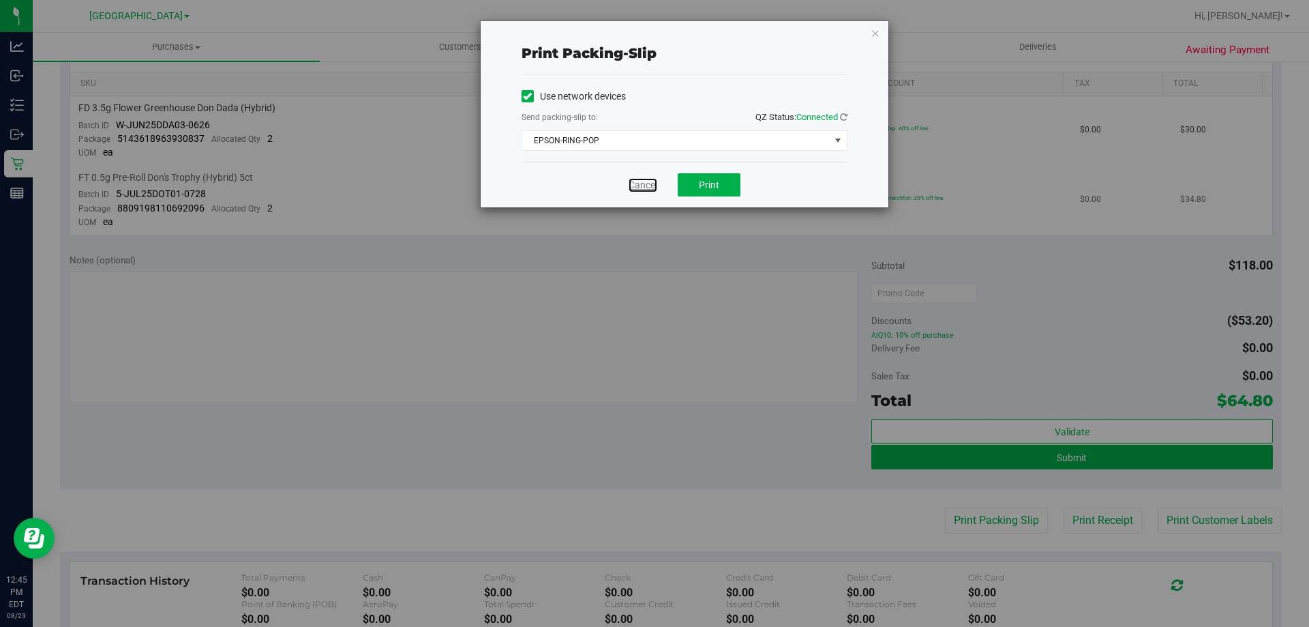
click at [646, 186] on link "Cancel" at bounding box center [643, 185] width 29 height 14
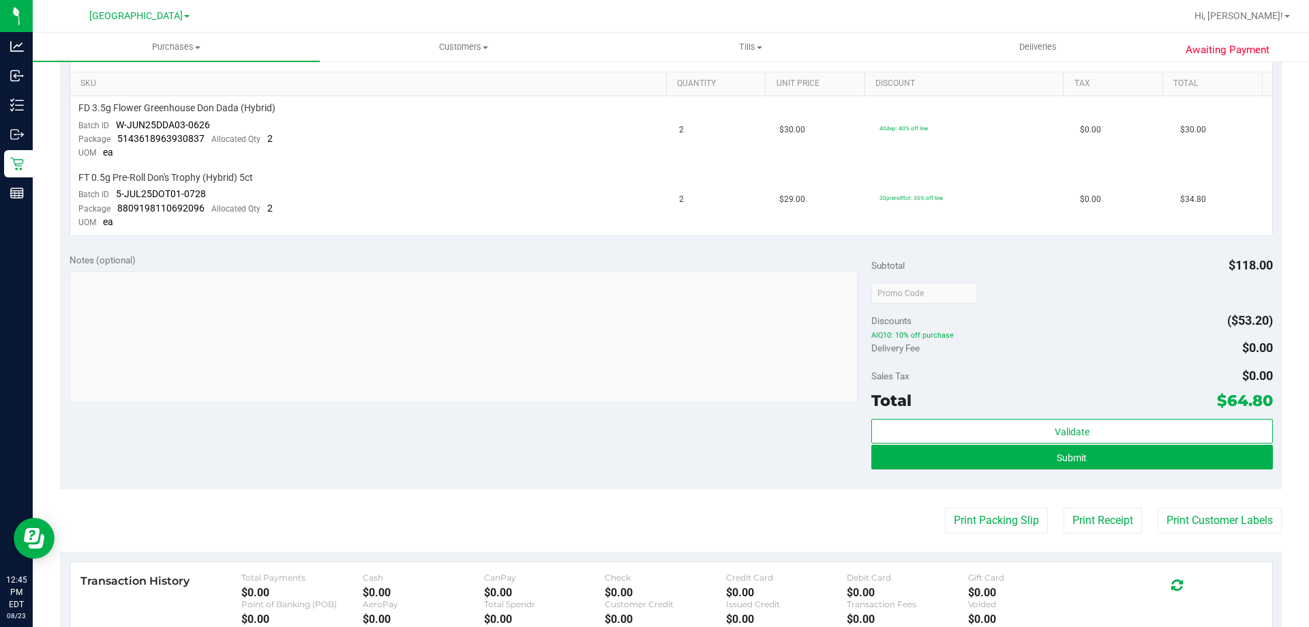
scroll to position [0, 0]
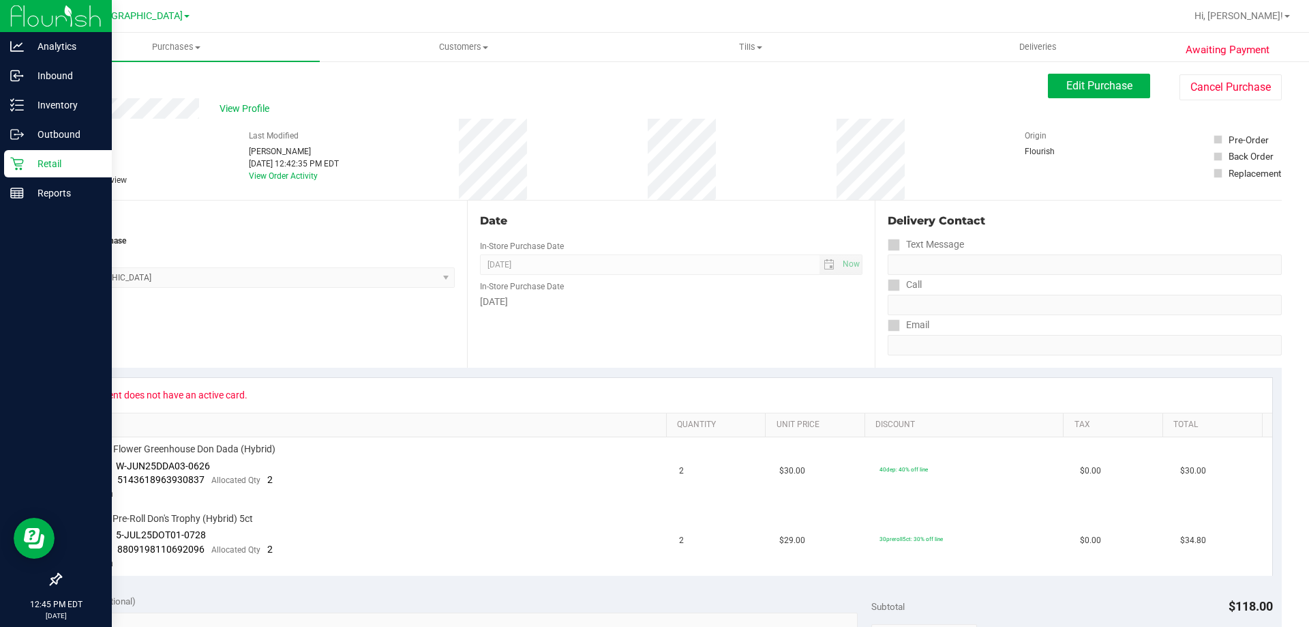
click at [16, 169] on icon at bounding box center [17, 164] width 14 height 14
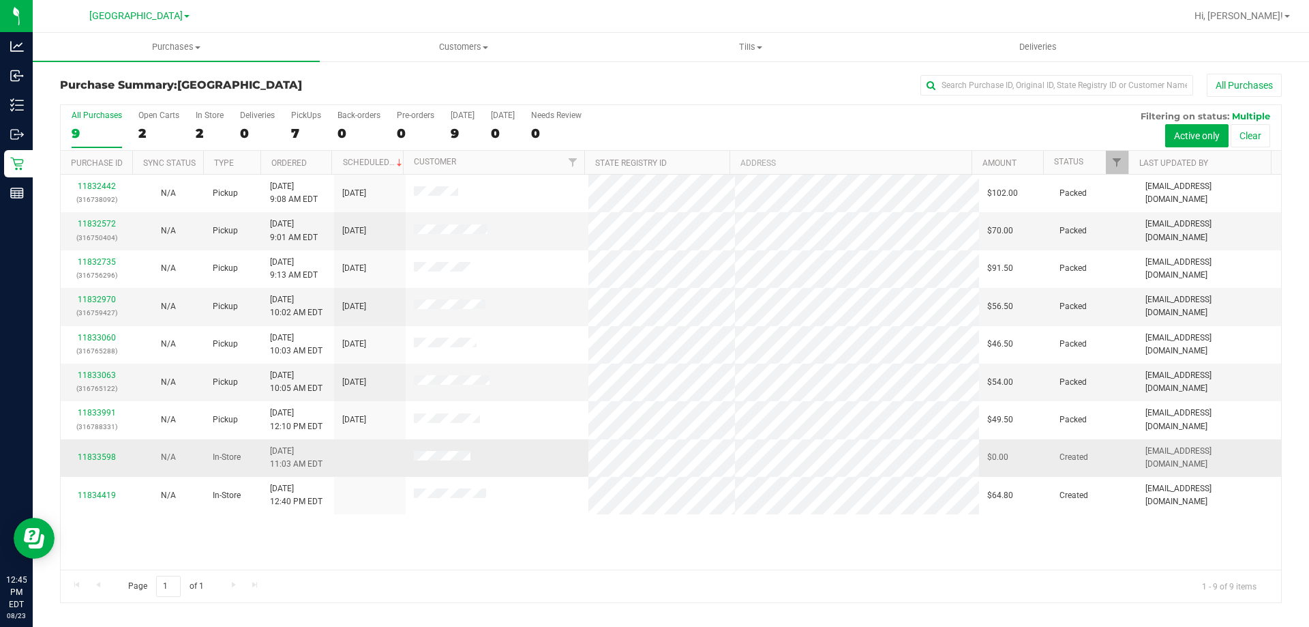
click at [101, 462] on div "11833598" at bounding box center [96, 457] width 55 height 13
click at [103, 461] on link "11833598" at bounding box center [97, 457] width 38 height 10
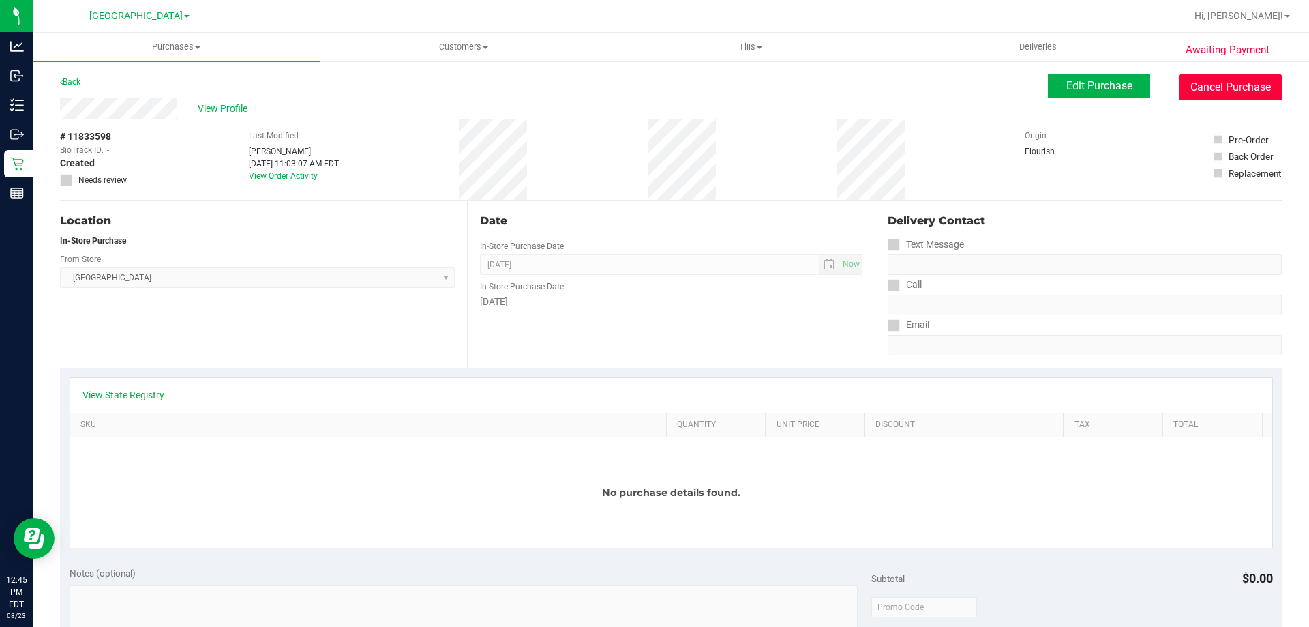
click at [1189, 85] on button "Cancel Purchase" at bounding box center [1231, 87] width 102 height 26
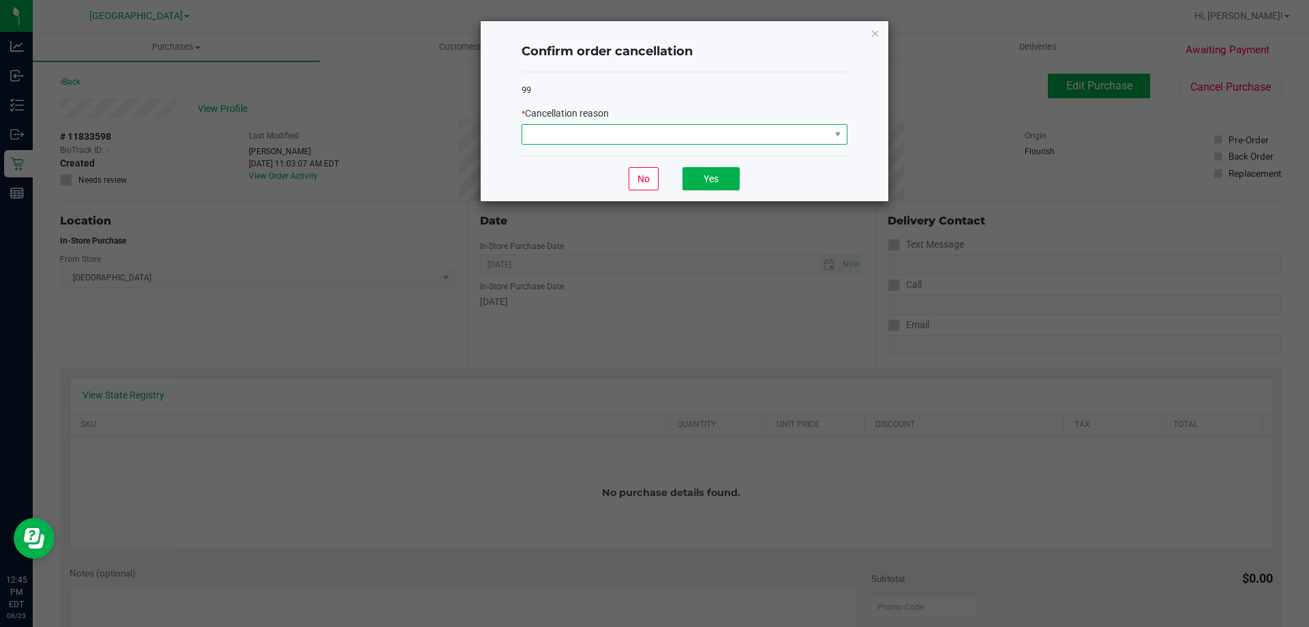
click at [565, 128] on span at bounding box center [676, 134] width 308 height 19
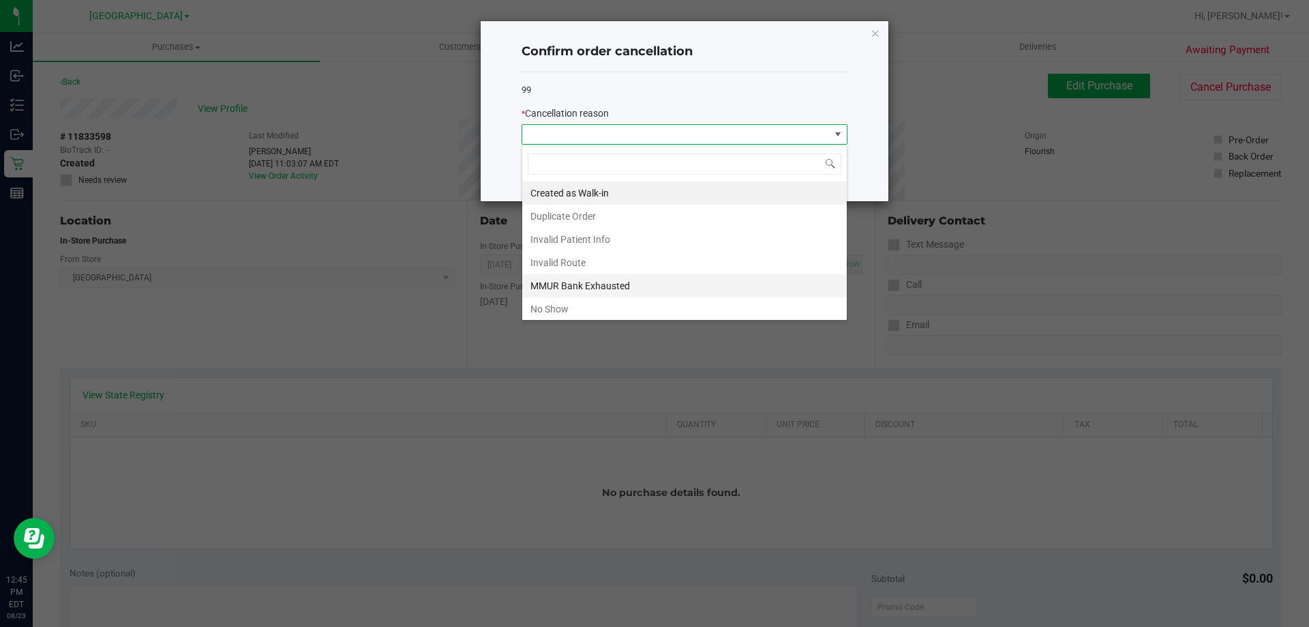
scroll to position [20, 326]
click at [599, 299] on li "No Show" at bounding box center [684, 308] width 325 height 23
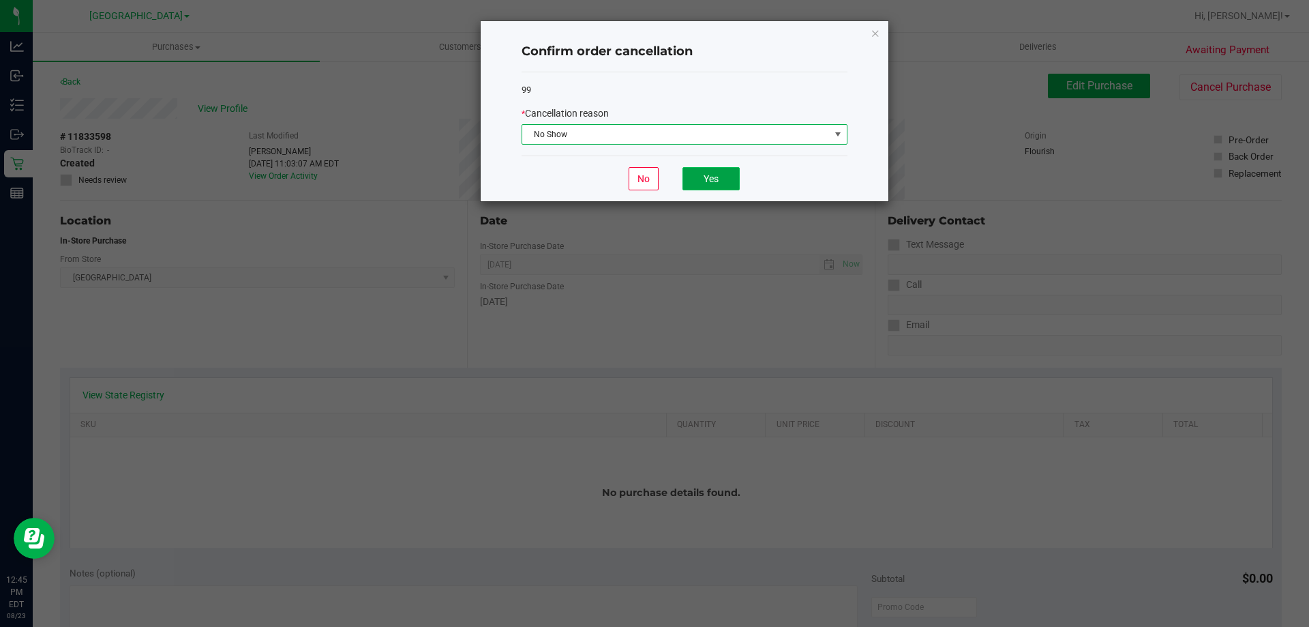
click at [723, 175] on button "Yes" at bounding box center [711, 178] width 57 height 23
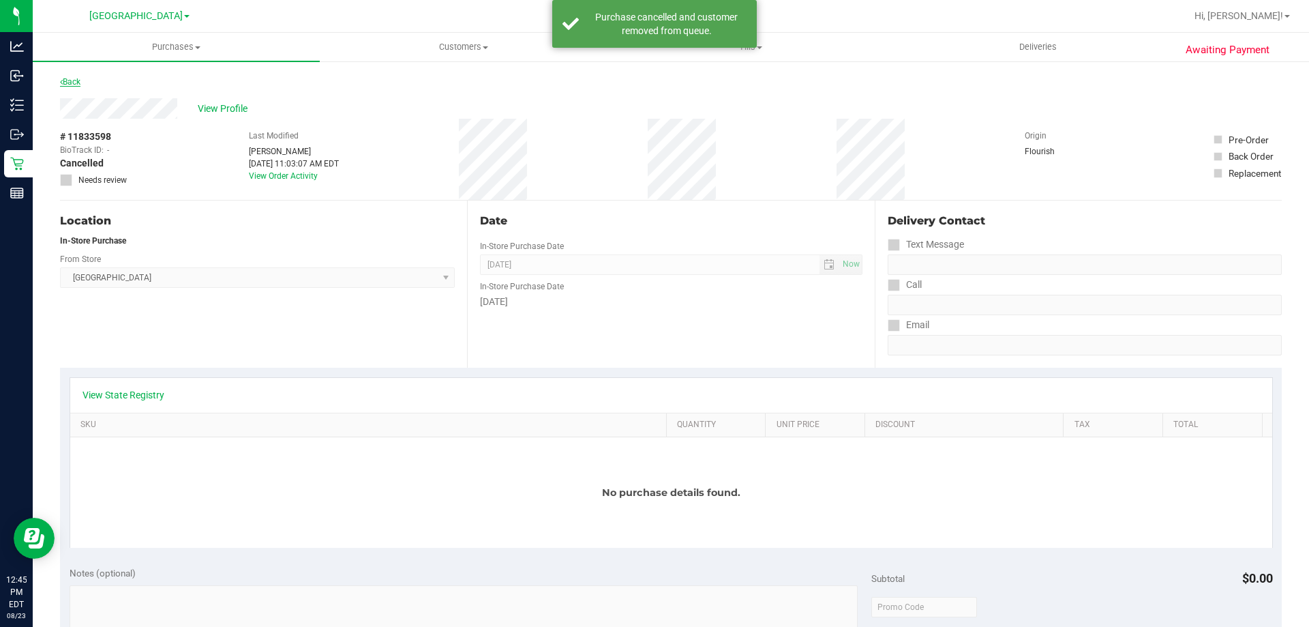
click at [72, 81] on link "Back" at bounding box center [70, 82] width 20 height 10
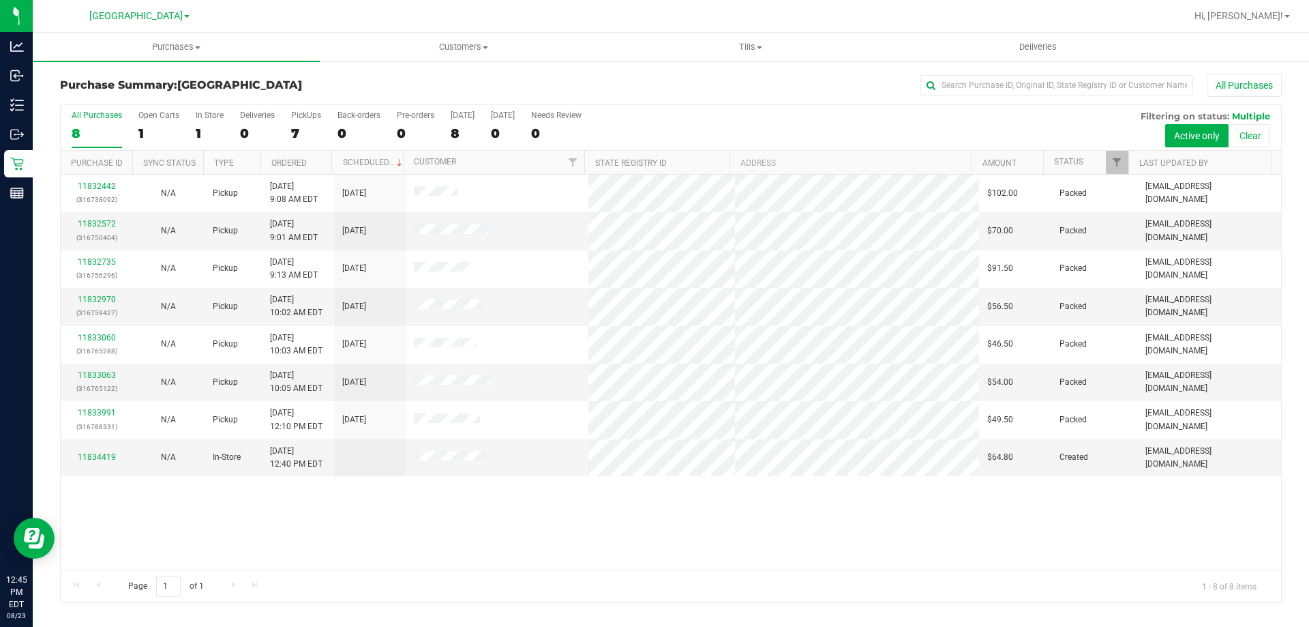
click at [602, 503] on div "11832442 (316738092) N/A Pickup [DATE] 9:08 AM EDT 8/23/2025 $102.00 Packed [EM…" at bounding box center [671, 372] width 1221 height 395
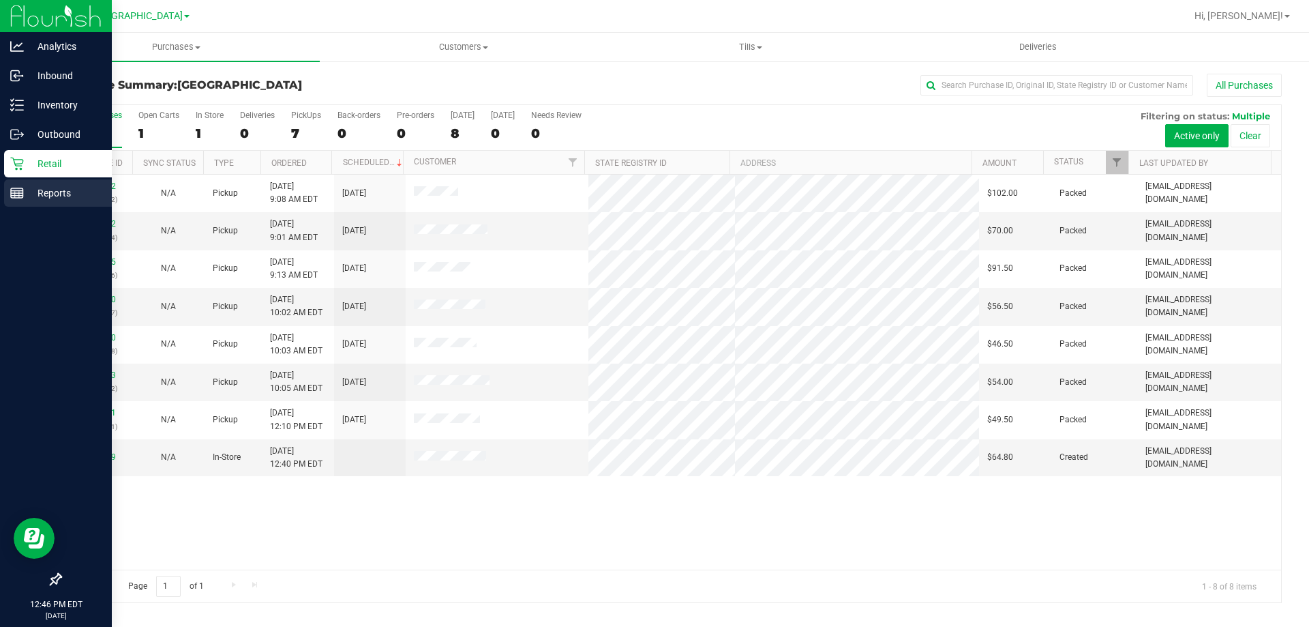
click at [33, 188] on p "Reports" at bounding box center [65, 193] width 82 height 16
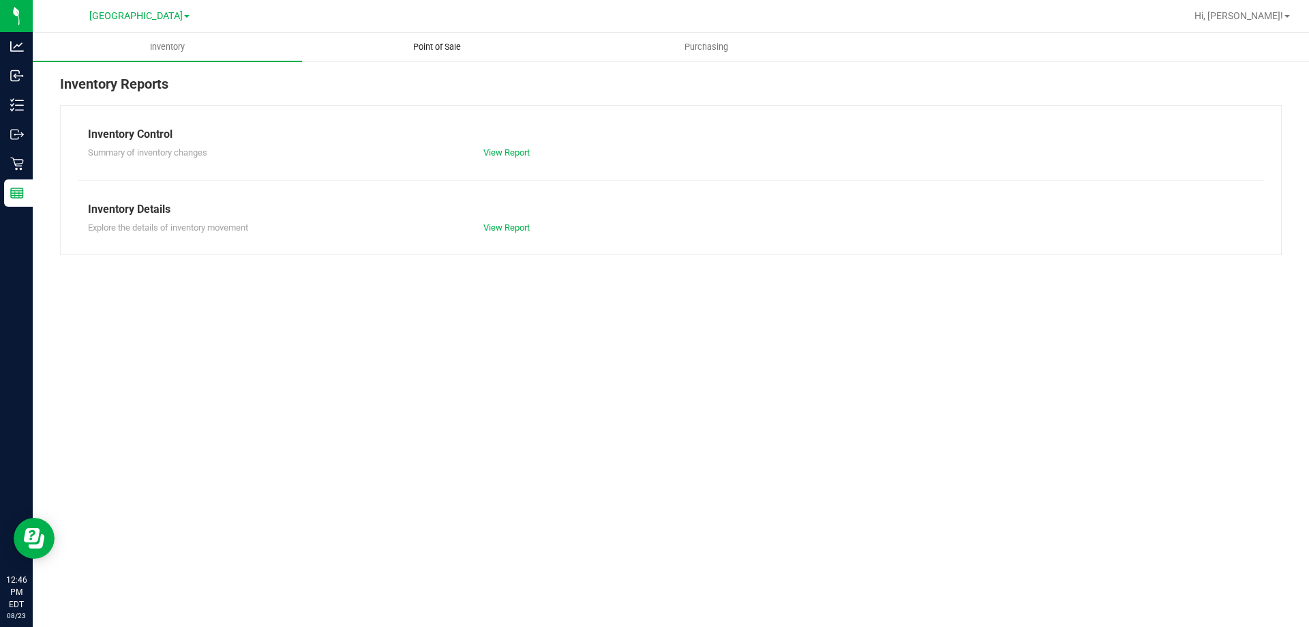
click at [443, 36] on uib-tab-heading "Point of Sale" at bounding box center [437, 46] width 268 height 27
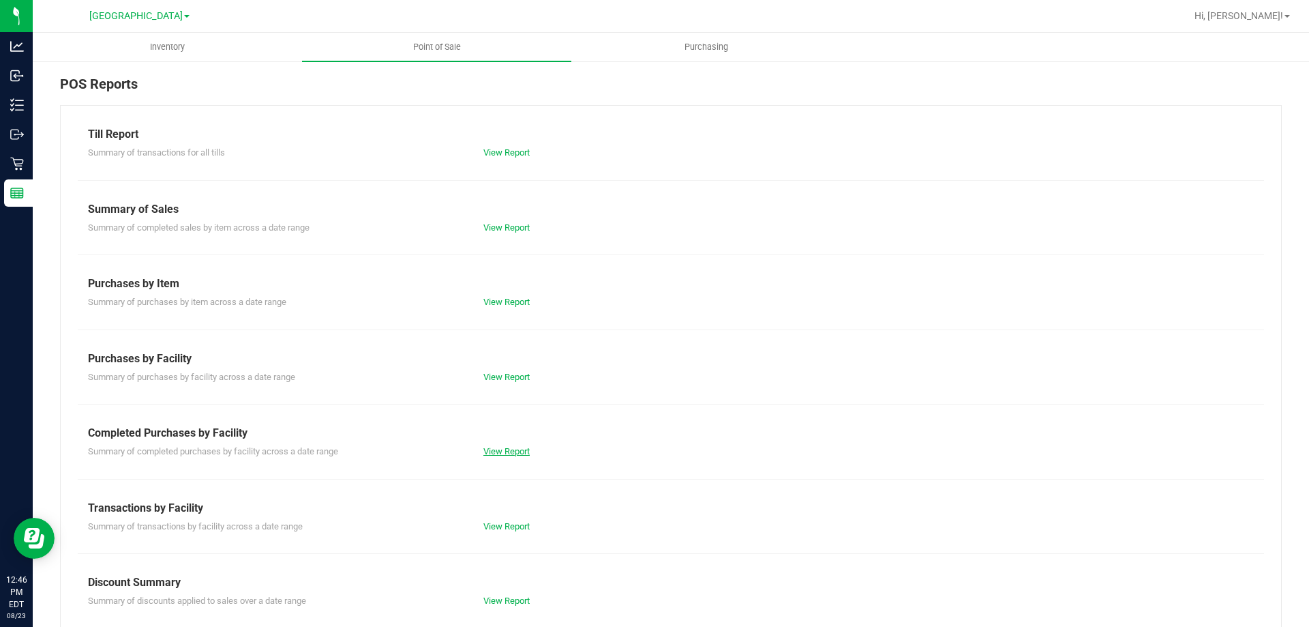
click at [500, 448] on link "View Report" at bounding box center [506, 451] width 46 height 10
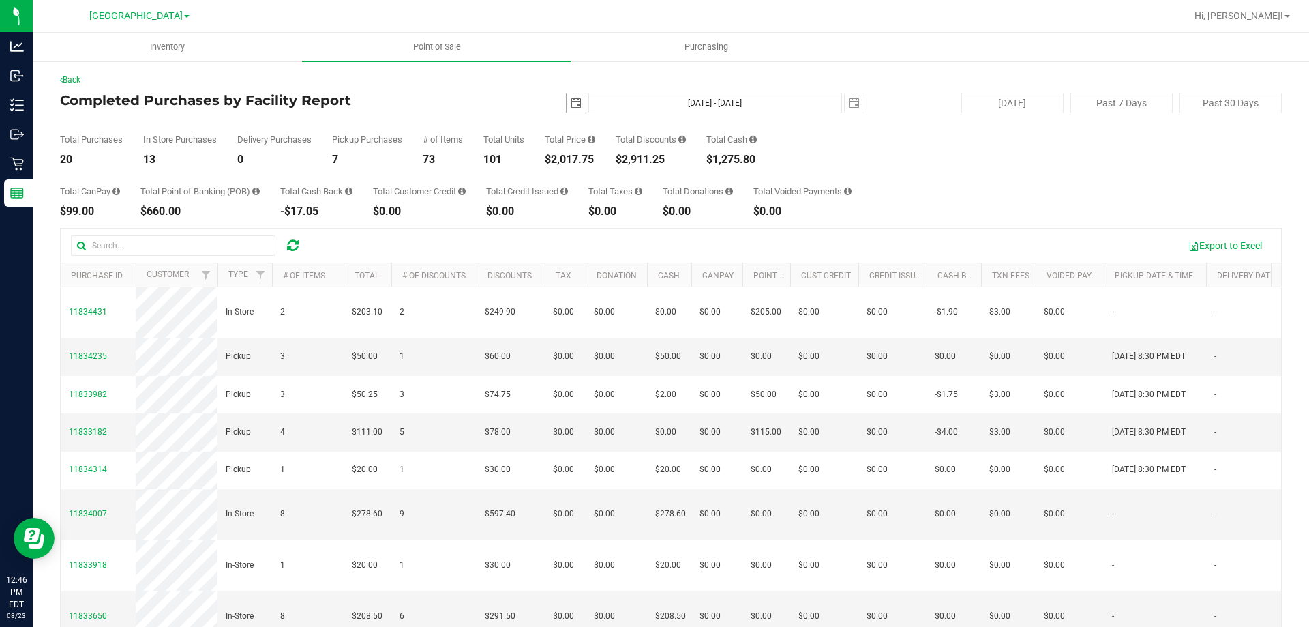
click at [571, 98] on span "select" at bounding box center [576, 103] width 11 height 11
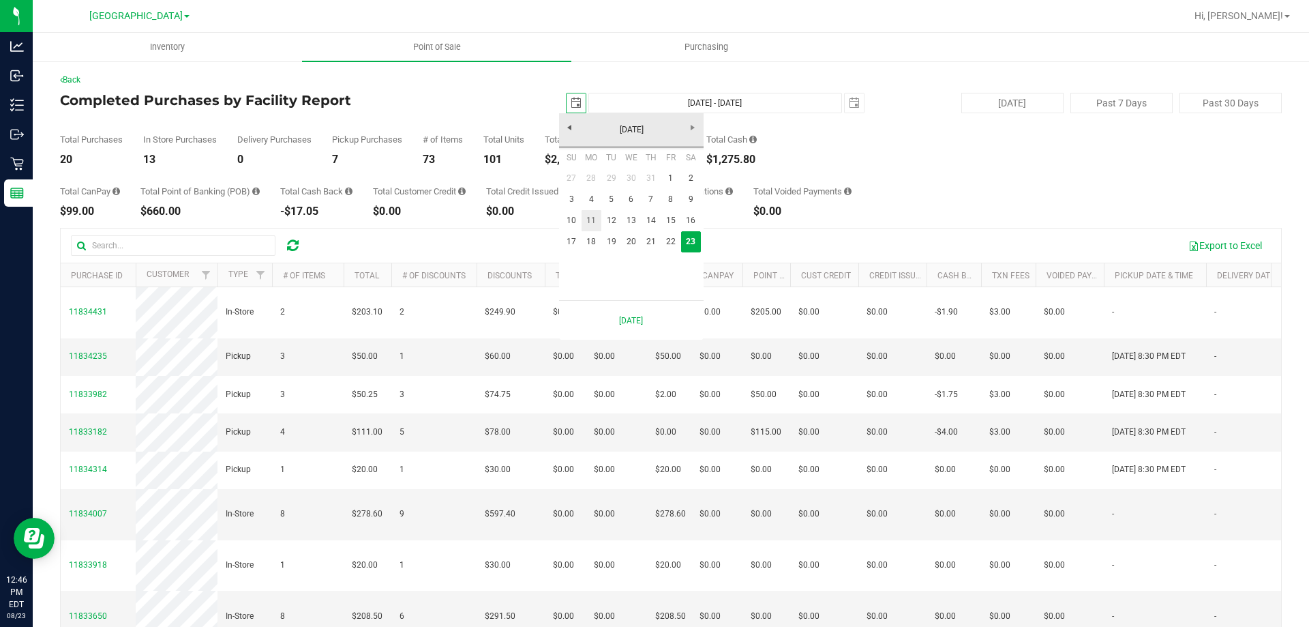
scroll to position [0, 34]
click at [572, 123] on link "[DATE]" at bounding box center [631, 129] width 147 height 21
click at [654, 201] on link "[DATE]" at bounding box center [648, 205] width 35 height 35
click at [669, 179] on link "4" at bounding box center [671, 178] width 20 height 21
type input "[DATE]"
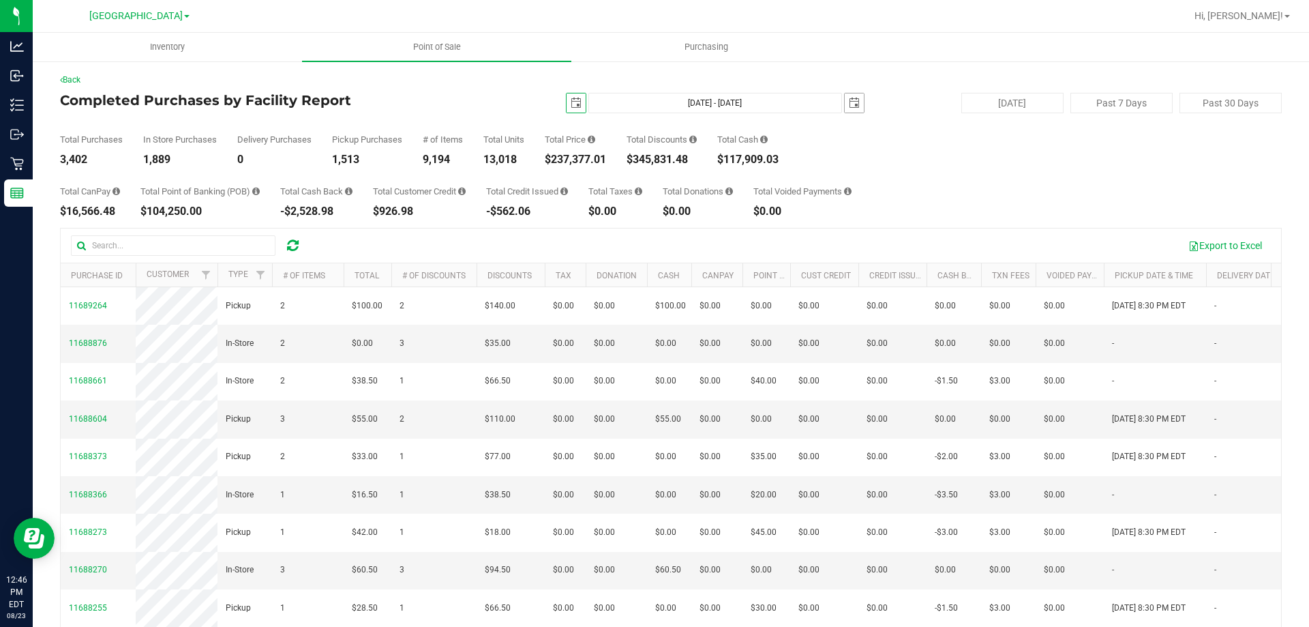
click at [849, 103] on span "select" at bounding box center [854, 103] width 11 height 11
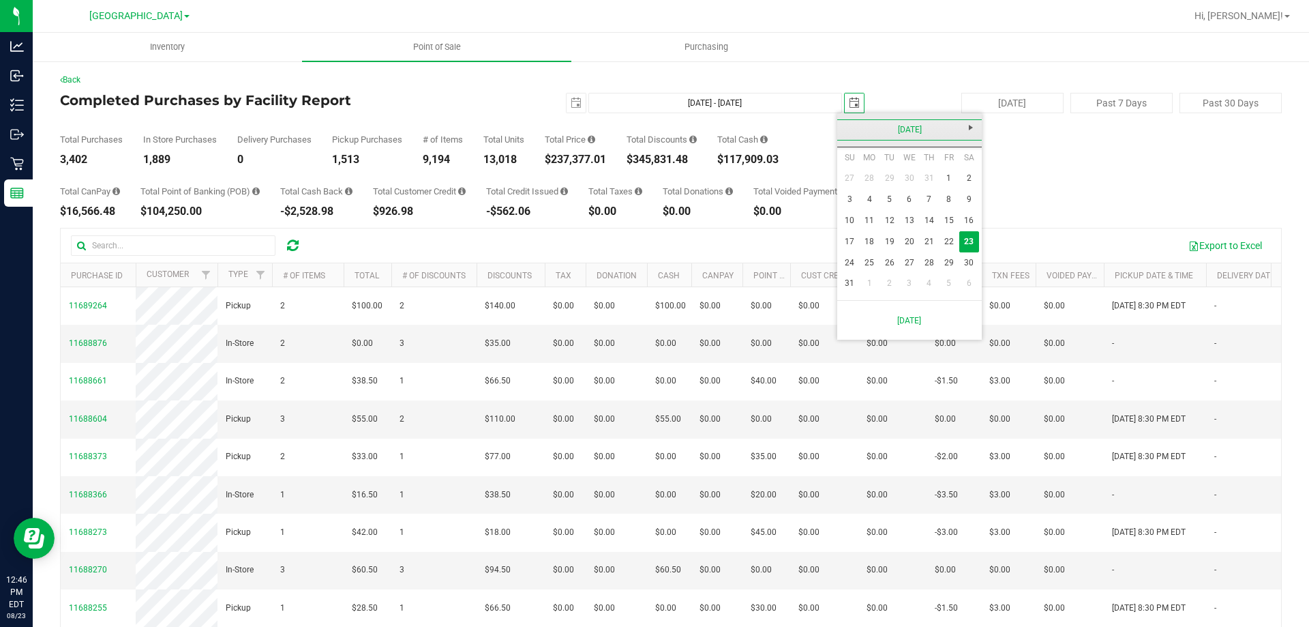
click at [846, 132] on link "[DATE]" at bounding box center [910, 129] width 147 height 21
click at [930, 207] on link "[DATE]" at bounding box center [927, 205] width 35 height 35
click at [947, 179] on link "4" at bounding box center [949, 178] width 20 height 21
type input "[DATE] - [DATE]"
type input "[DATE]"
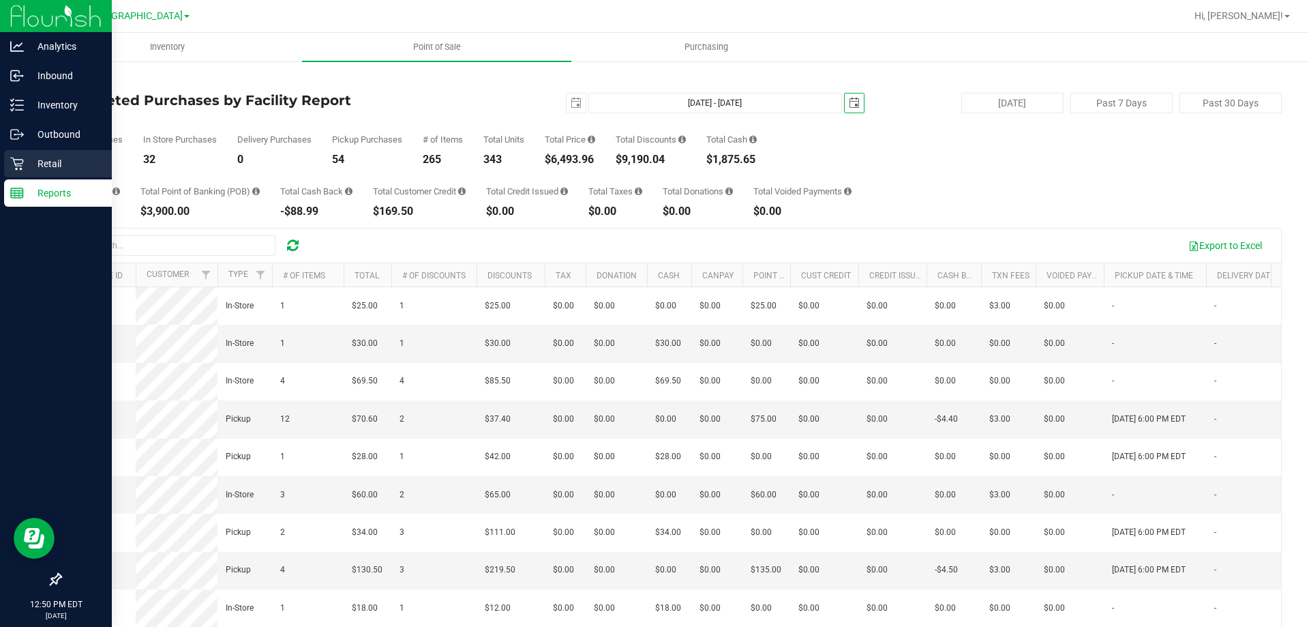
click at [15, 165] on icon at bounding box center [16, 164] width 13 height 13
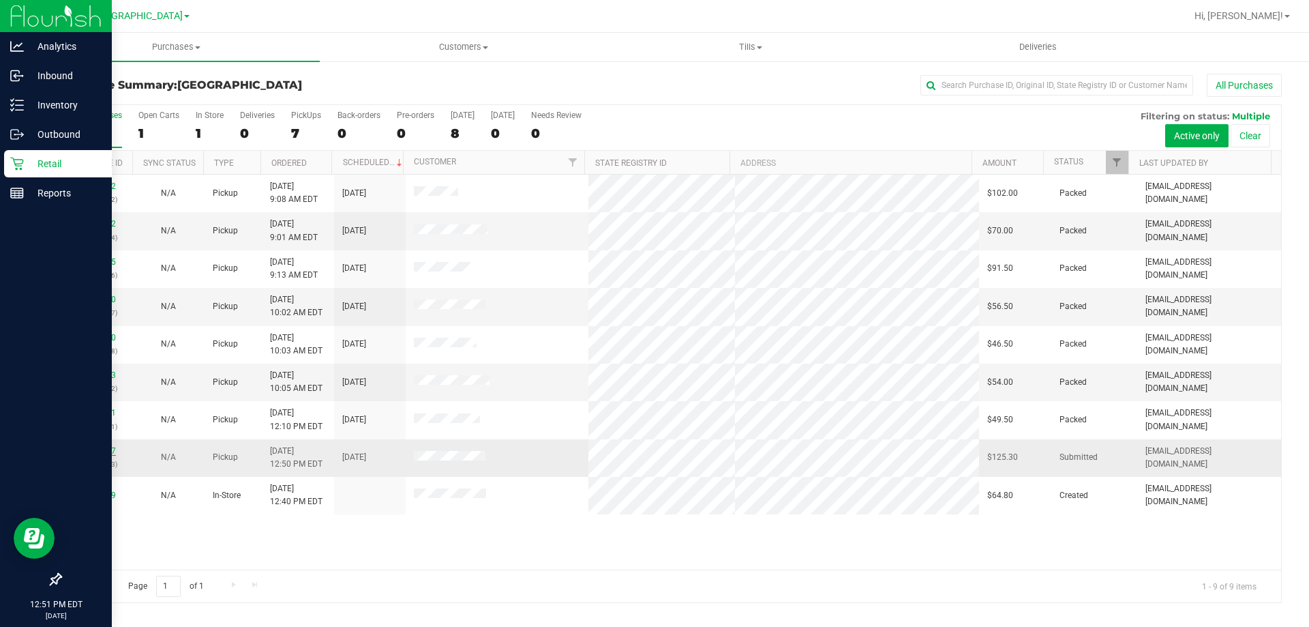
click at [91, 452] on link "11834507" at bounding box center [97, 451] width 38 height 10
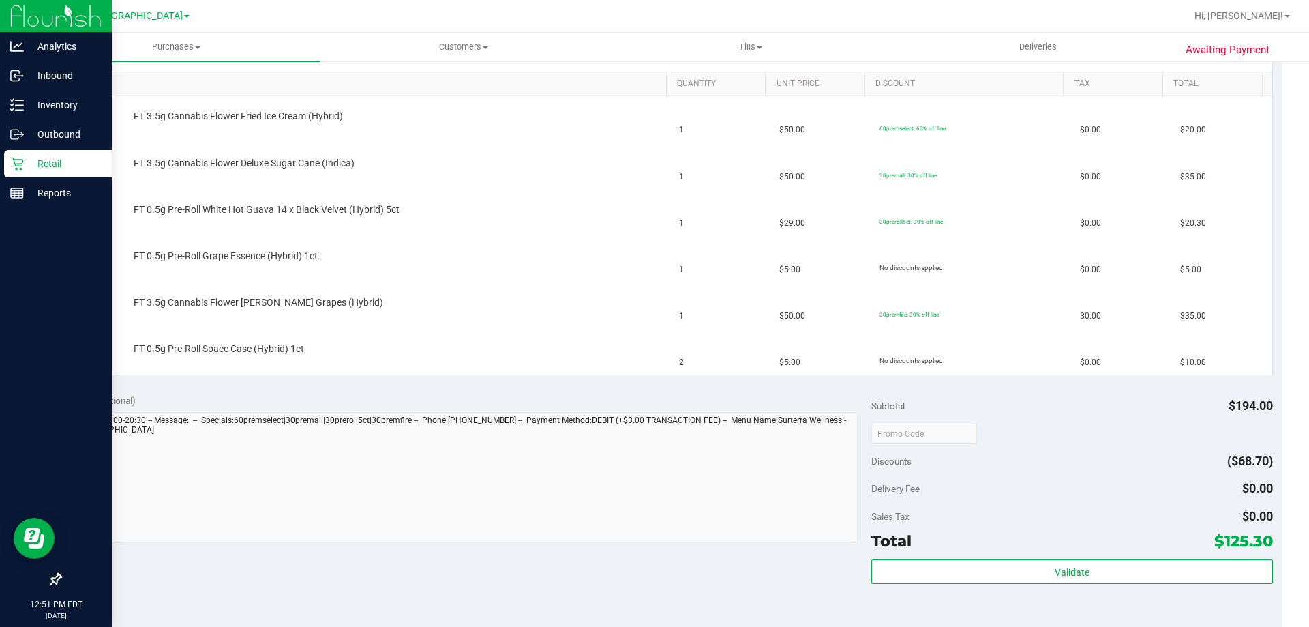
scroll to position [273, 0]
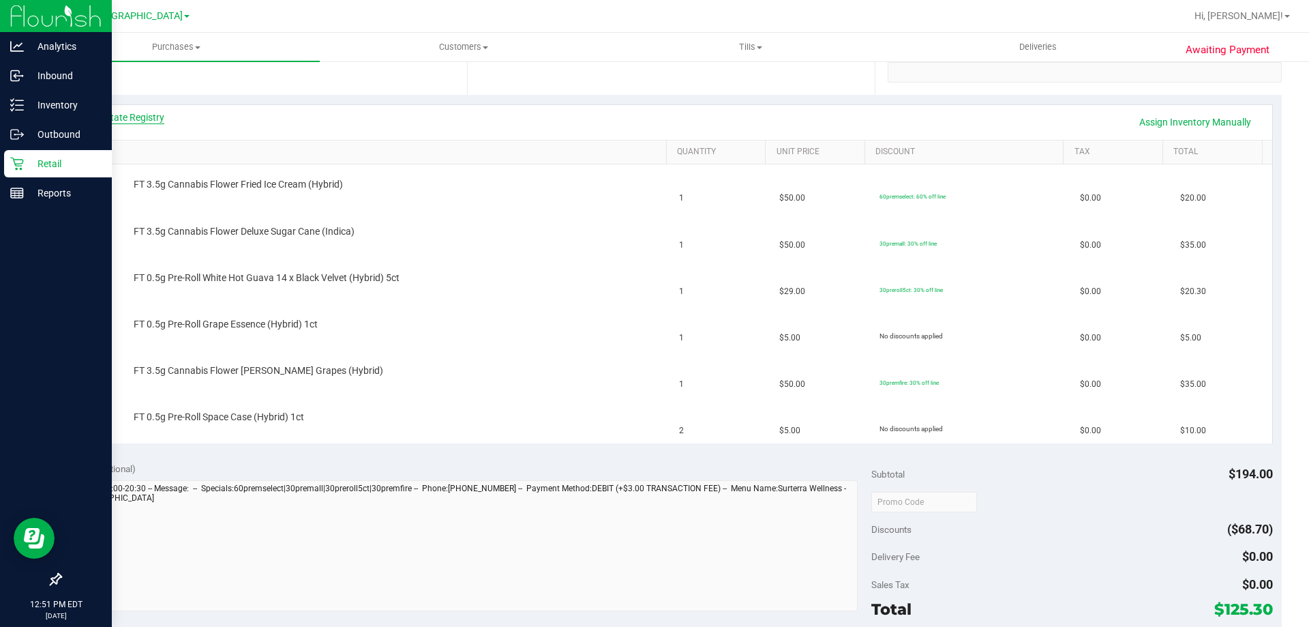
click at [138, 118] on link "View State Registry" at bounding box center [124, 117] width 82 height 14
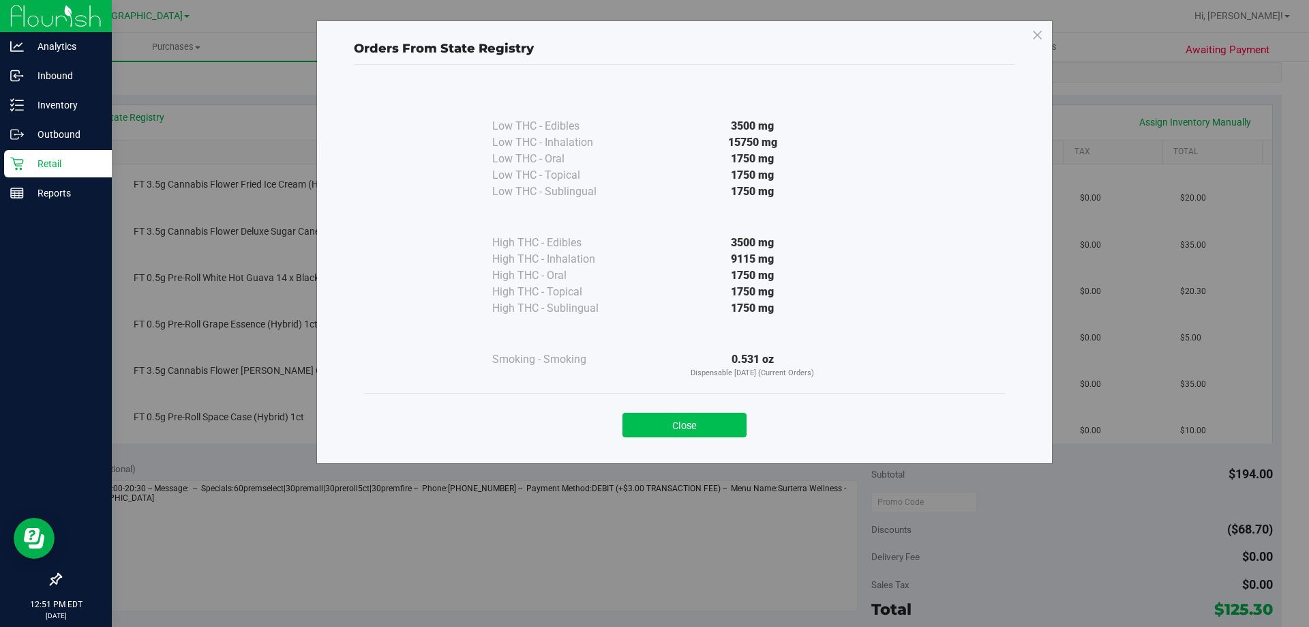
click at [675, 432] on button "Close" at bounding box center [685, 425] width 124 height 25
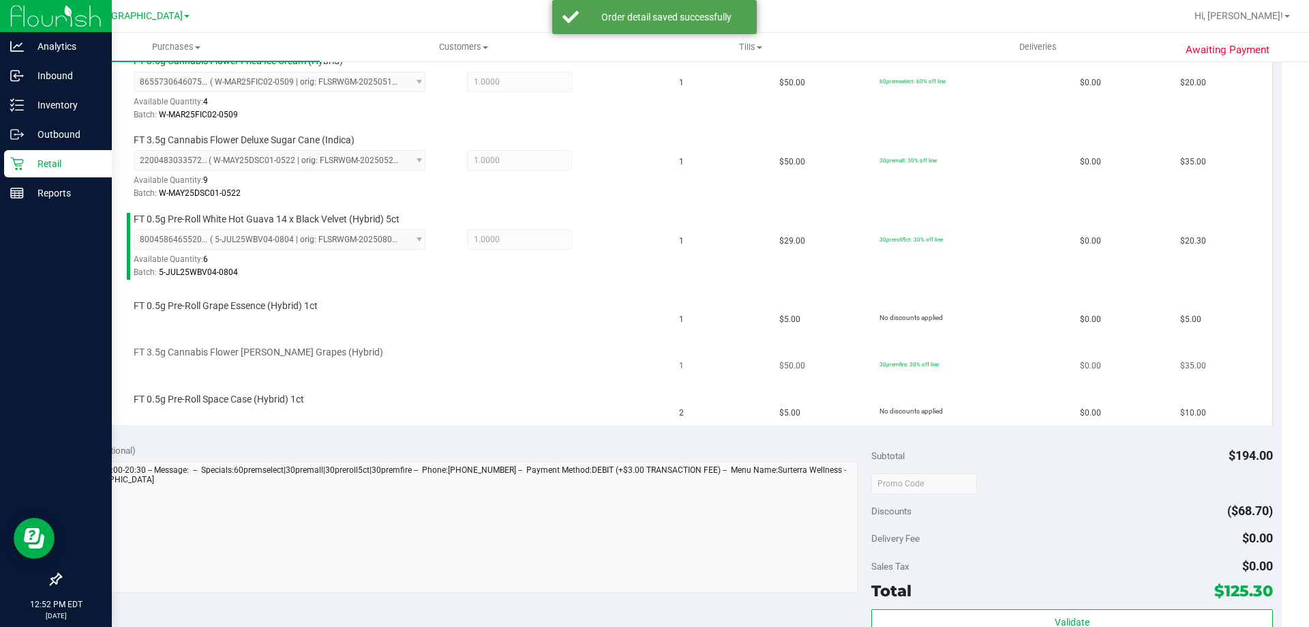
scroll to position [409, 0]
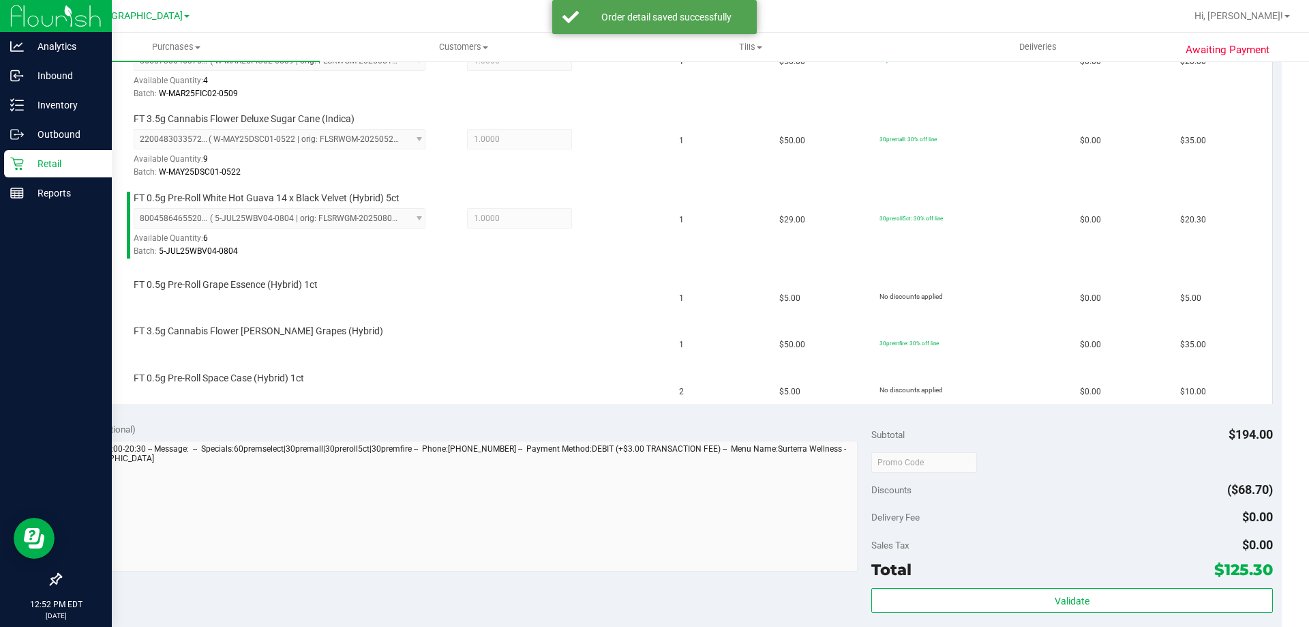
click at [656, 410] on div "View State Registry Assign Inventory Manually SKU Quantity Unit Price Discount …" at bounding box center [671, 185] width 1222 height 454
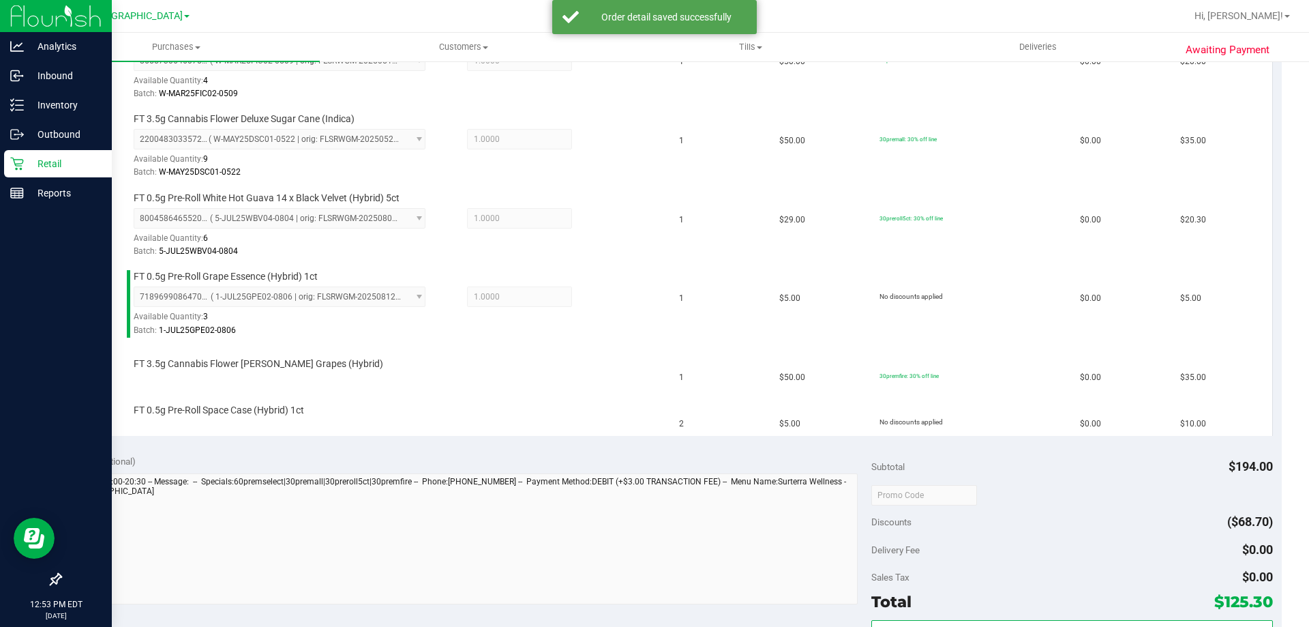
click at [498, 449] on div "Notes (optional) Subtotal $194.00 Discounts ($68.70) Delivery Fee $0.00 Sales T…" at bounding box center [671, 567] width 1222 height 245
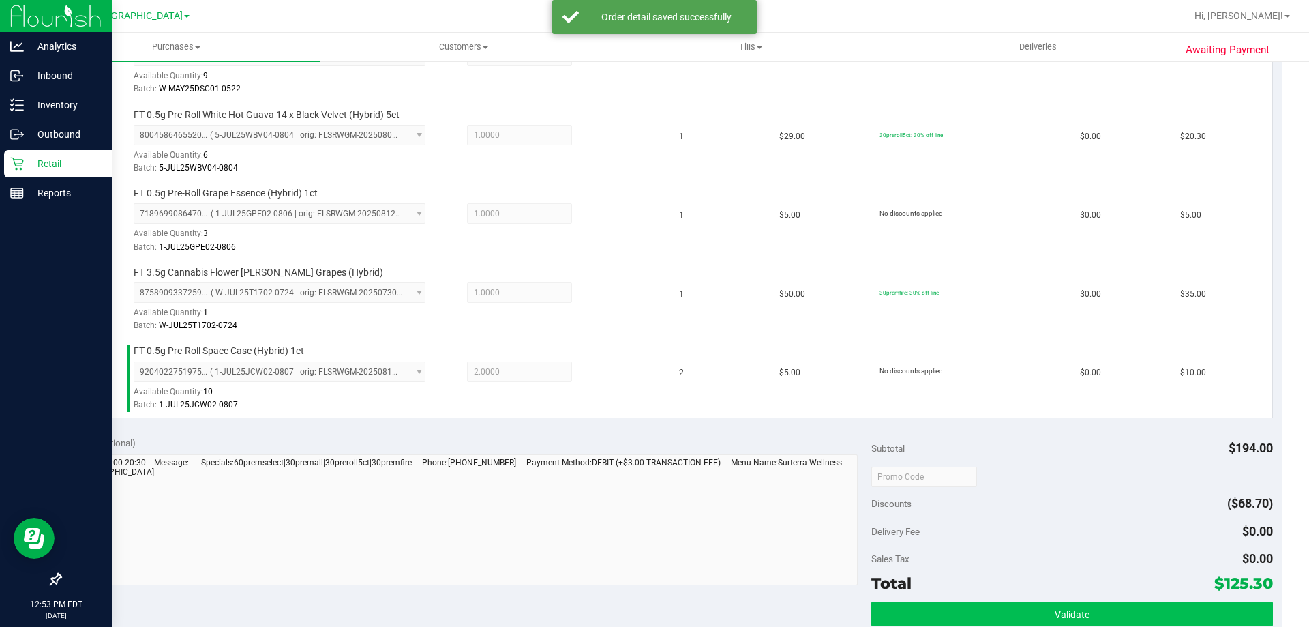
scroll to position [682, 0]
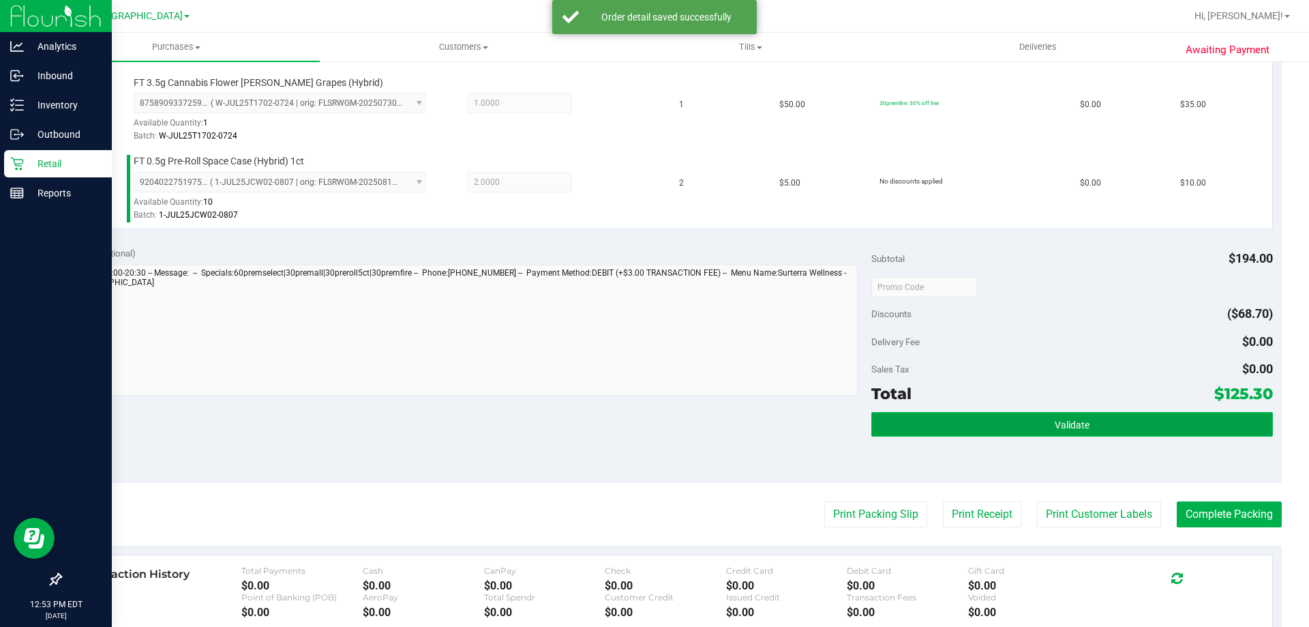
click at [1053, 436] on button "Validate" at bounding box center [1071, 424] width 401 height 25
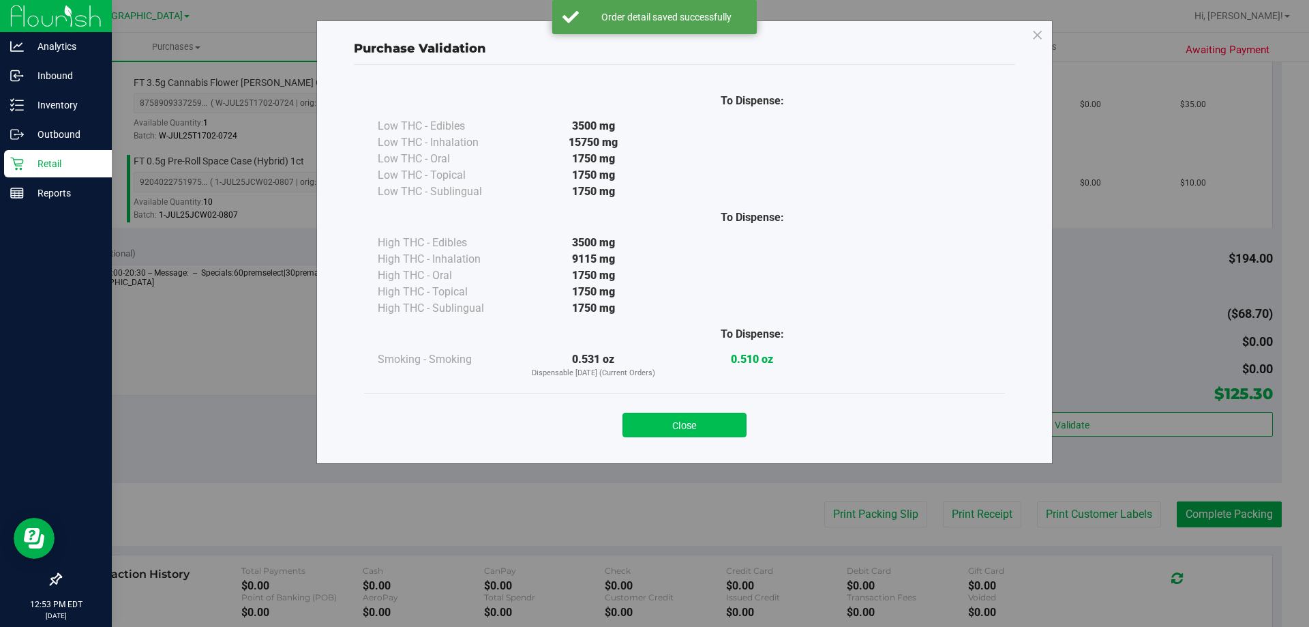
click at [731, 434] on button "Close" at bounding box center [685, 425] width 124 height 25
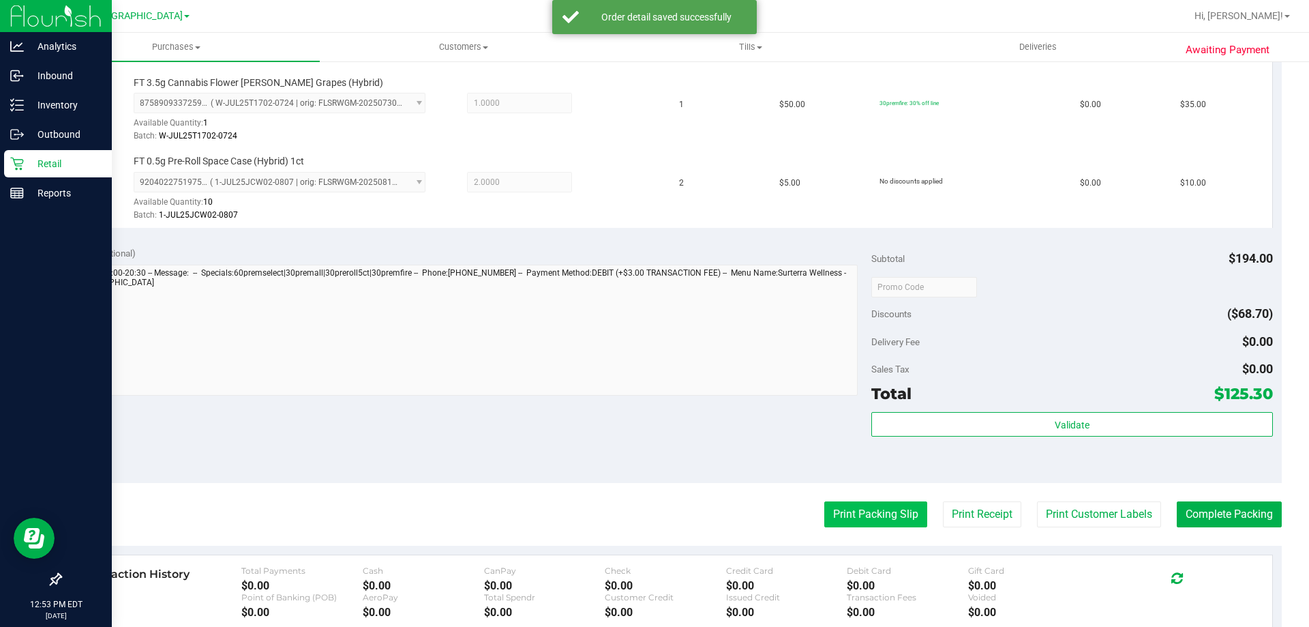
click at [847, 507] on button "Print Packing Slip" at bounding box center [875, 514] width 103 height 26
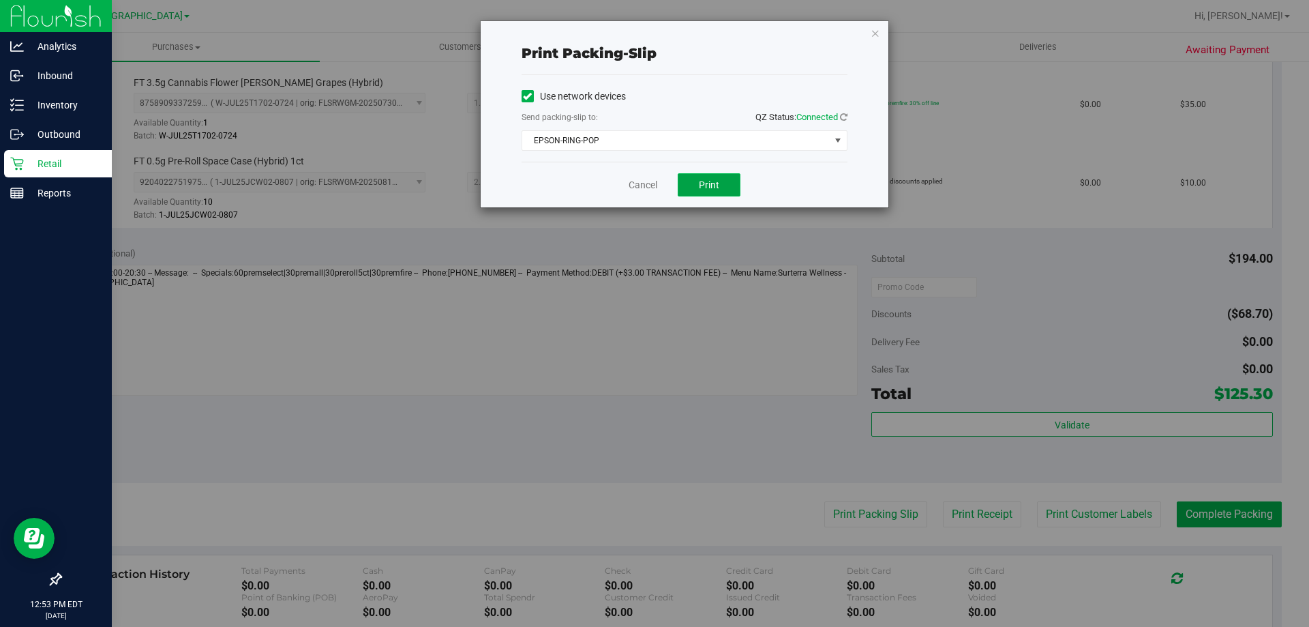
click at [724, 182] on button "Print" at bounding box center [709, 184] width 63 height 23
click at [641, 182] on link "Cancel" at bounding box center [643, 185] width 29 height 14
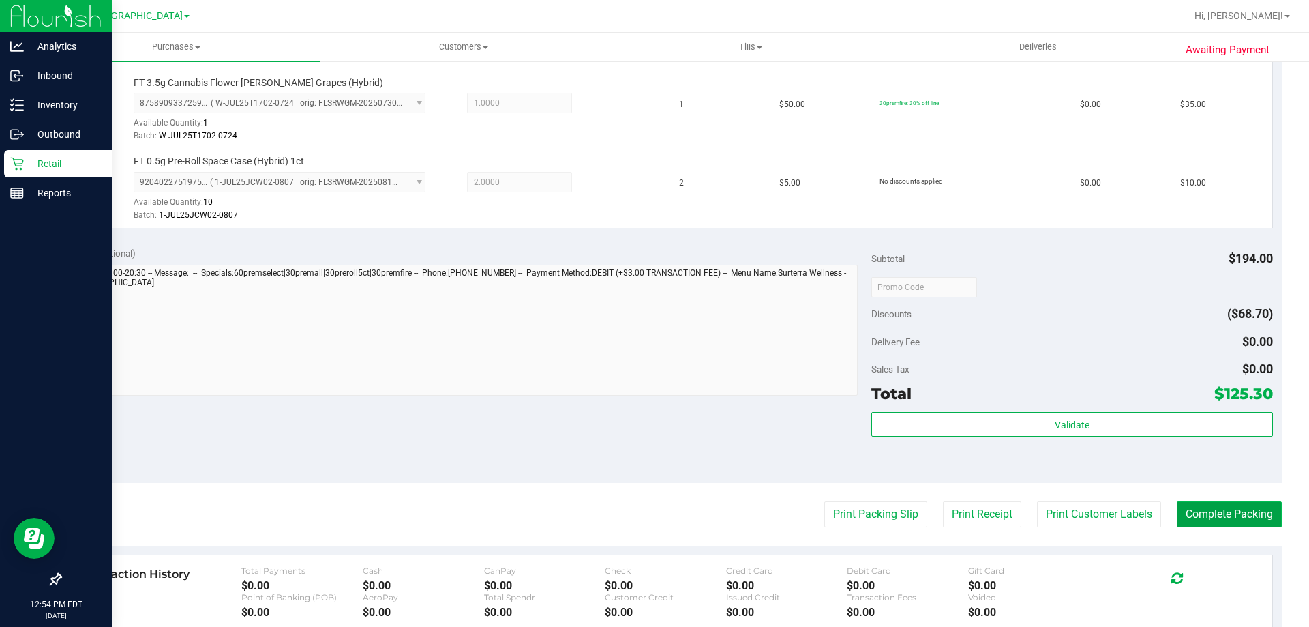
click at [1227, 526] on button "Complete Packing" at bounding box center [1229, 514] width 105 height 26
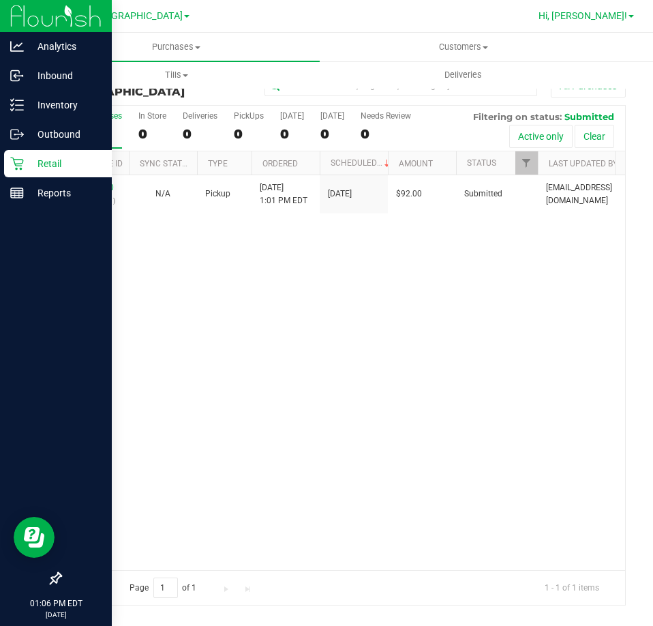
click at [605, 15] on span "Hi, [PERSON_NAME]!" at bounding box center [583, 15] width 89 height 11
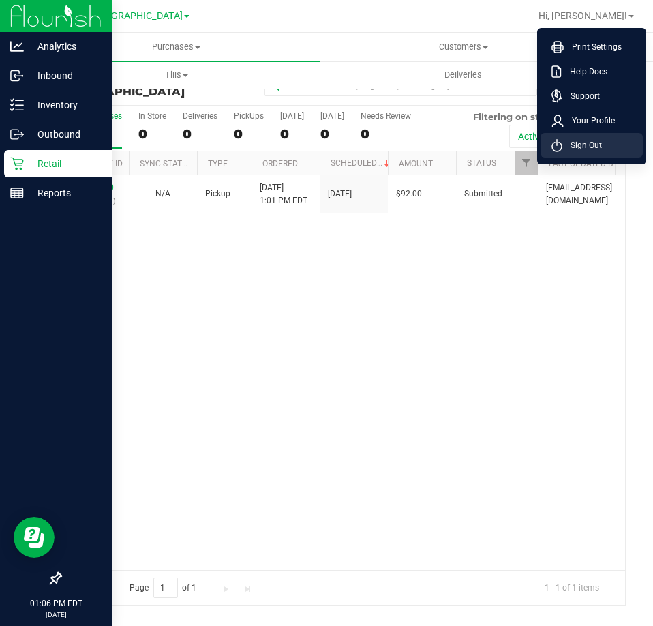
click at [595, 149] on span "Sign Out" at bounding box center [583, 145] width 40 height 14
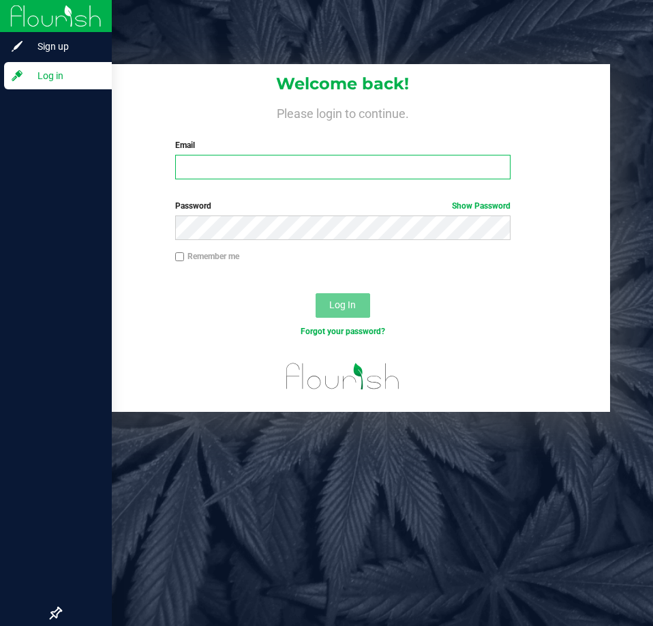
click at [189, 166] on input "Email" at bounding box center [342, 167] width 335 height 25
type input "[EMAIL_ADDRESS][DOMAIN_NAME]"
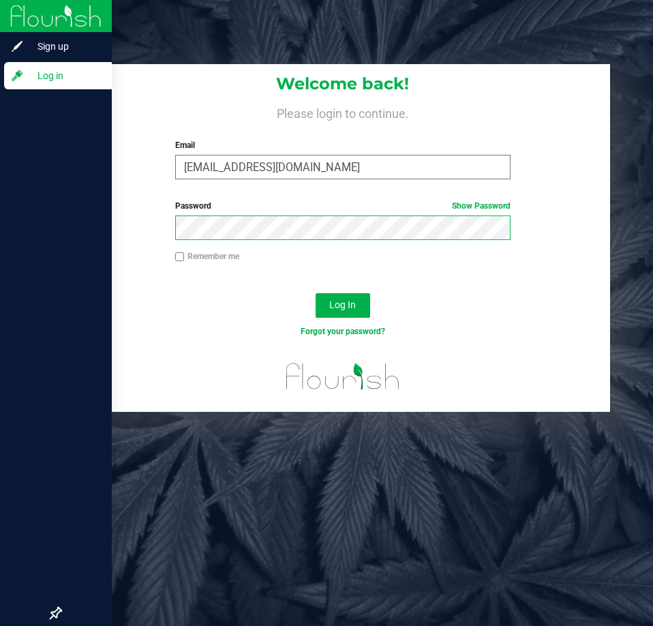
click at [316, 293] on button "Log In" at bounding box center [343, 305] width 55 height 25
